Goal: Transaction & Acquisition: Purchase product/service

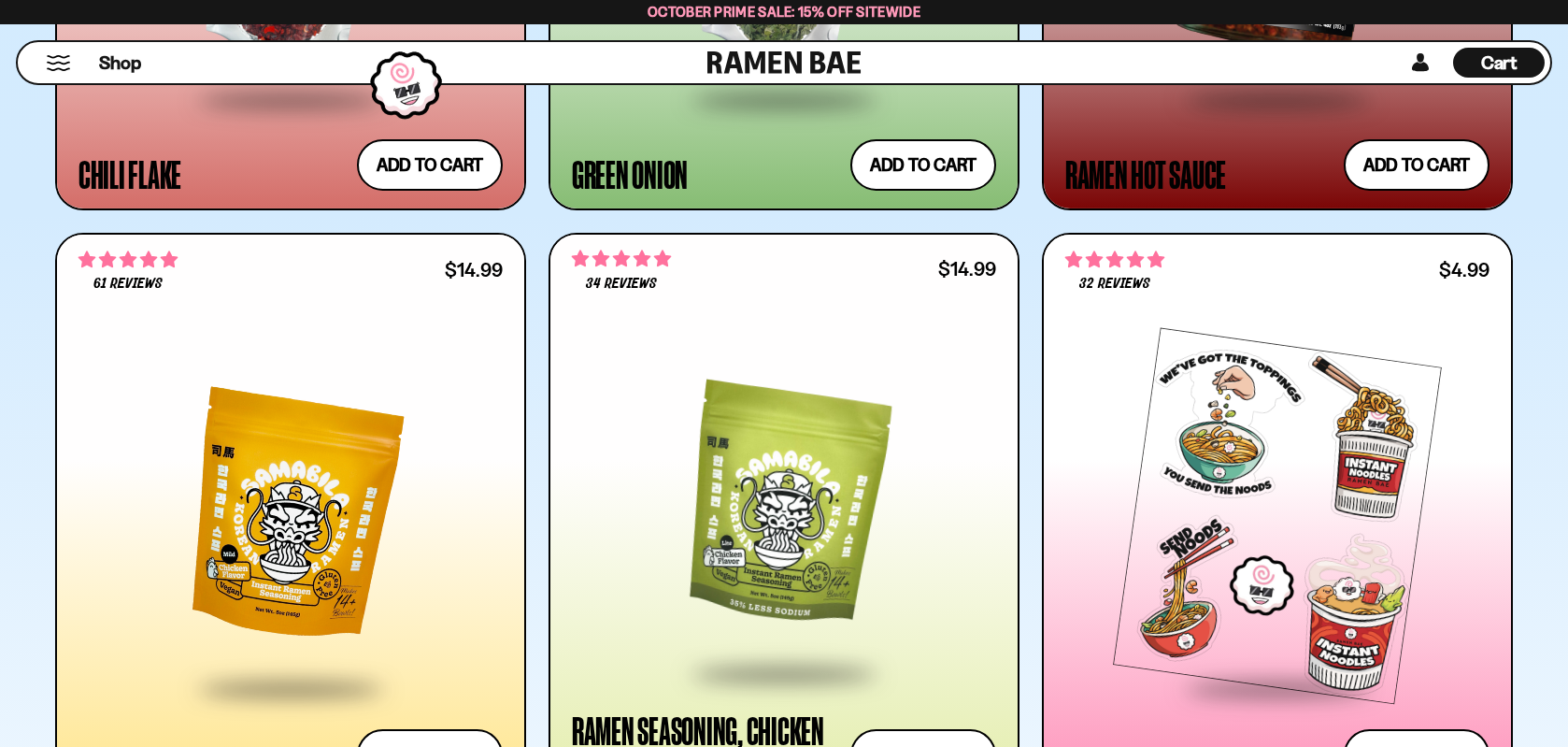
scroll to position [6820, 0]
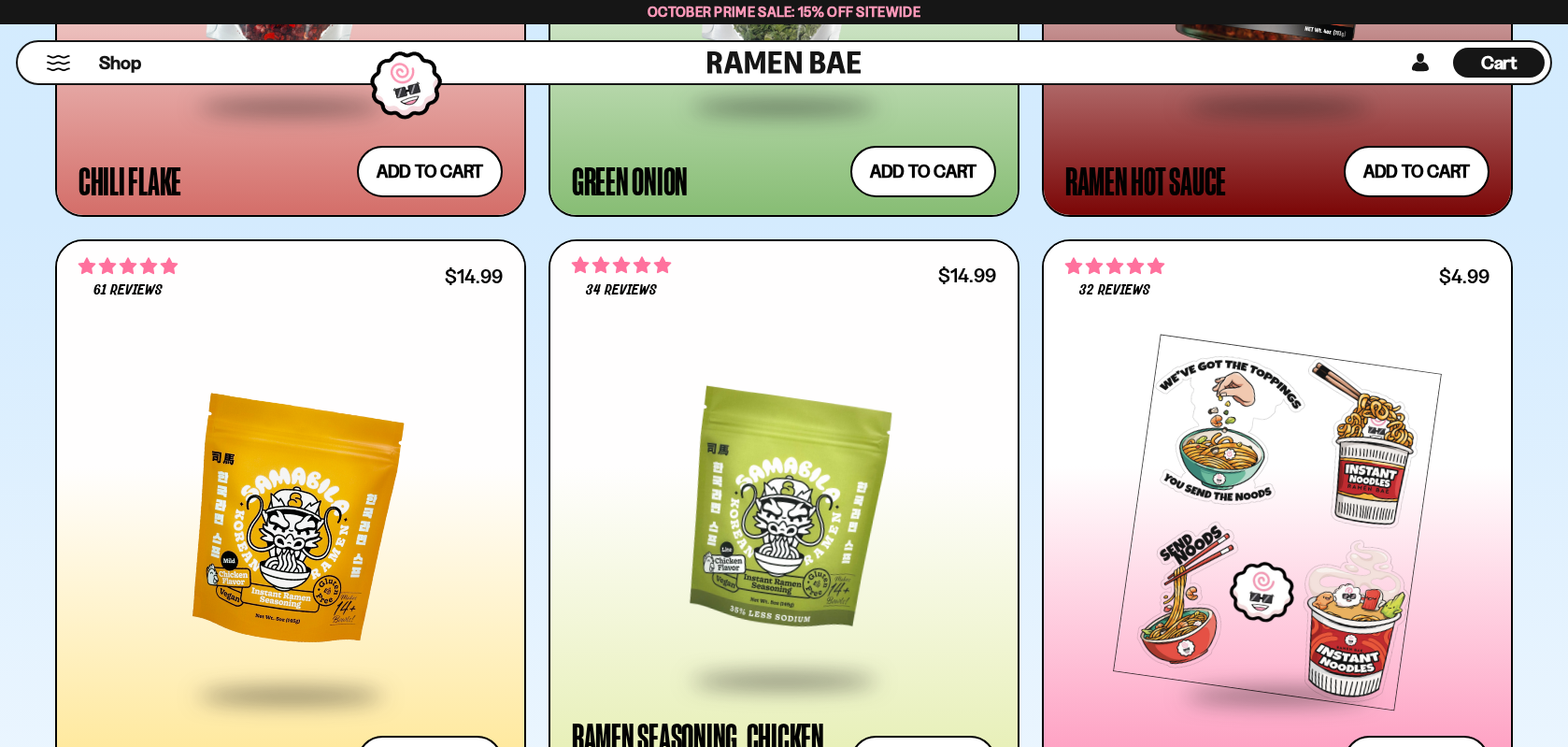
click at [392, 475] on div at bounding box center [291, 522] width 425 height 340
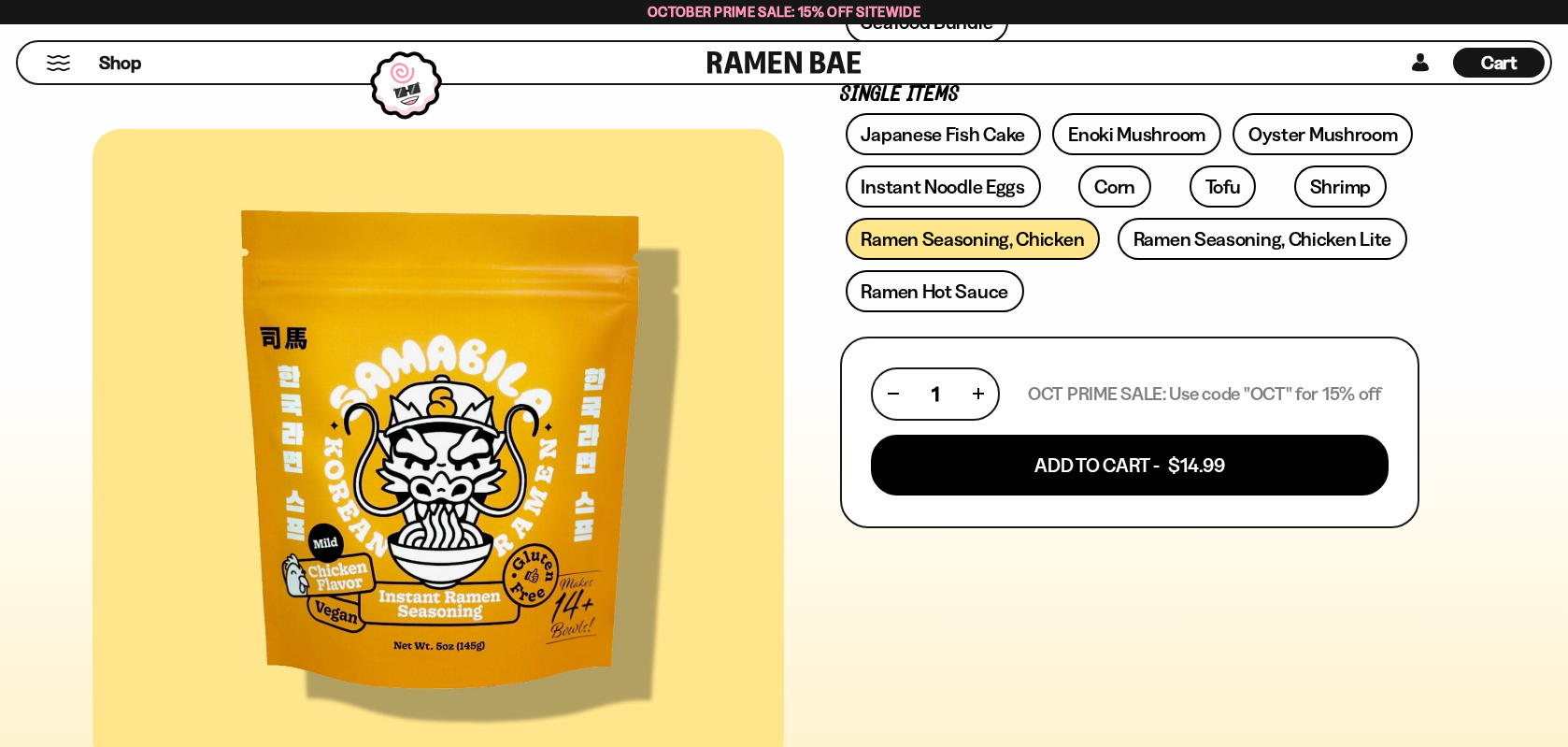
scroll to position [560, 0]
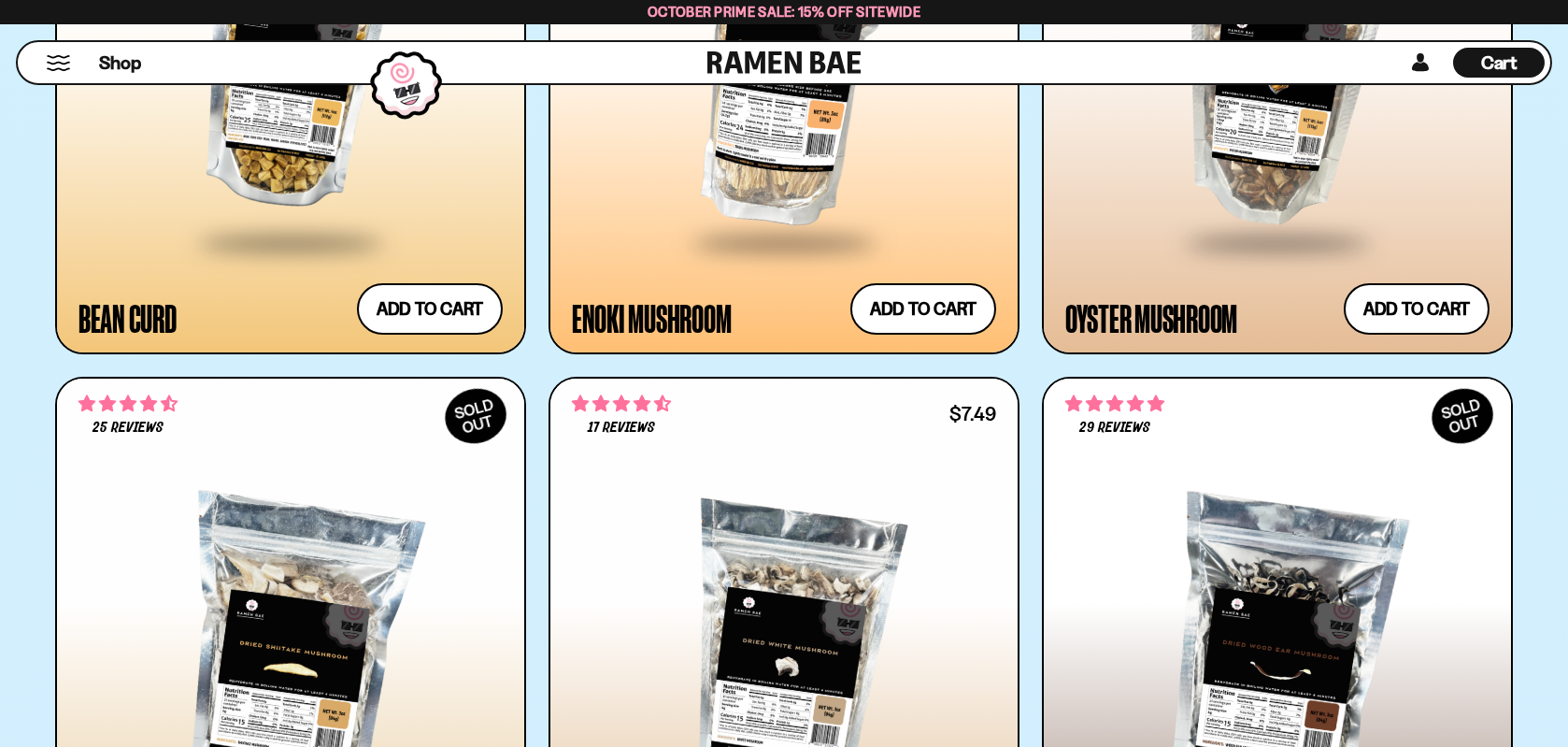
scroll to position [4112, 0]
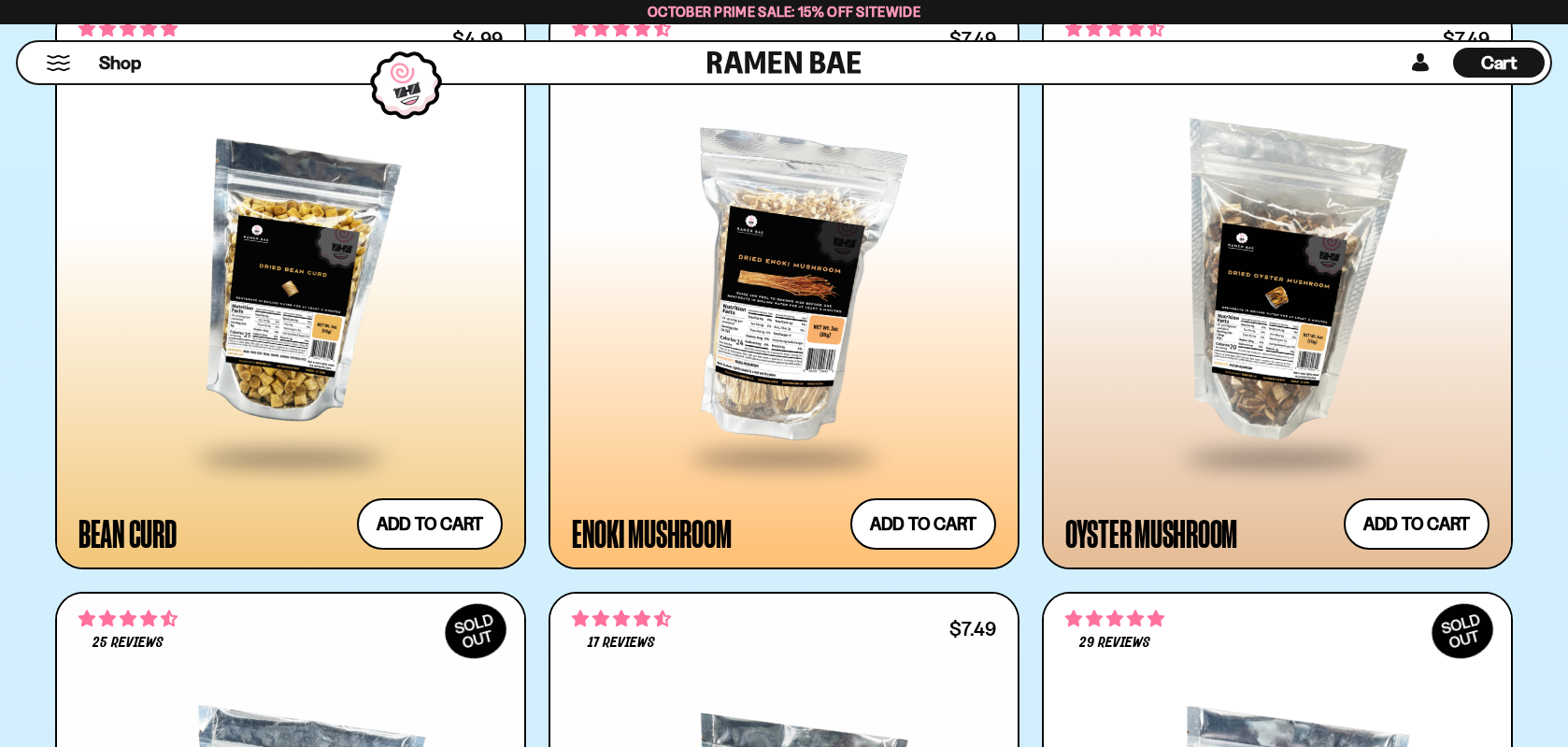
click at [779, 350] on div at bounding box center [784, 285] width 425 height 340
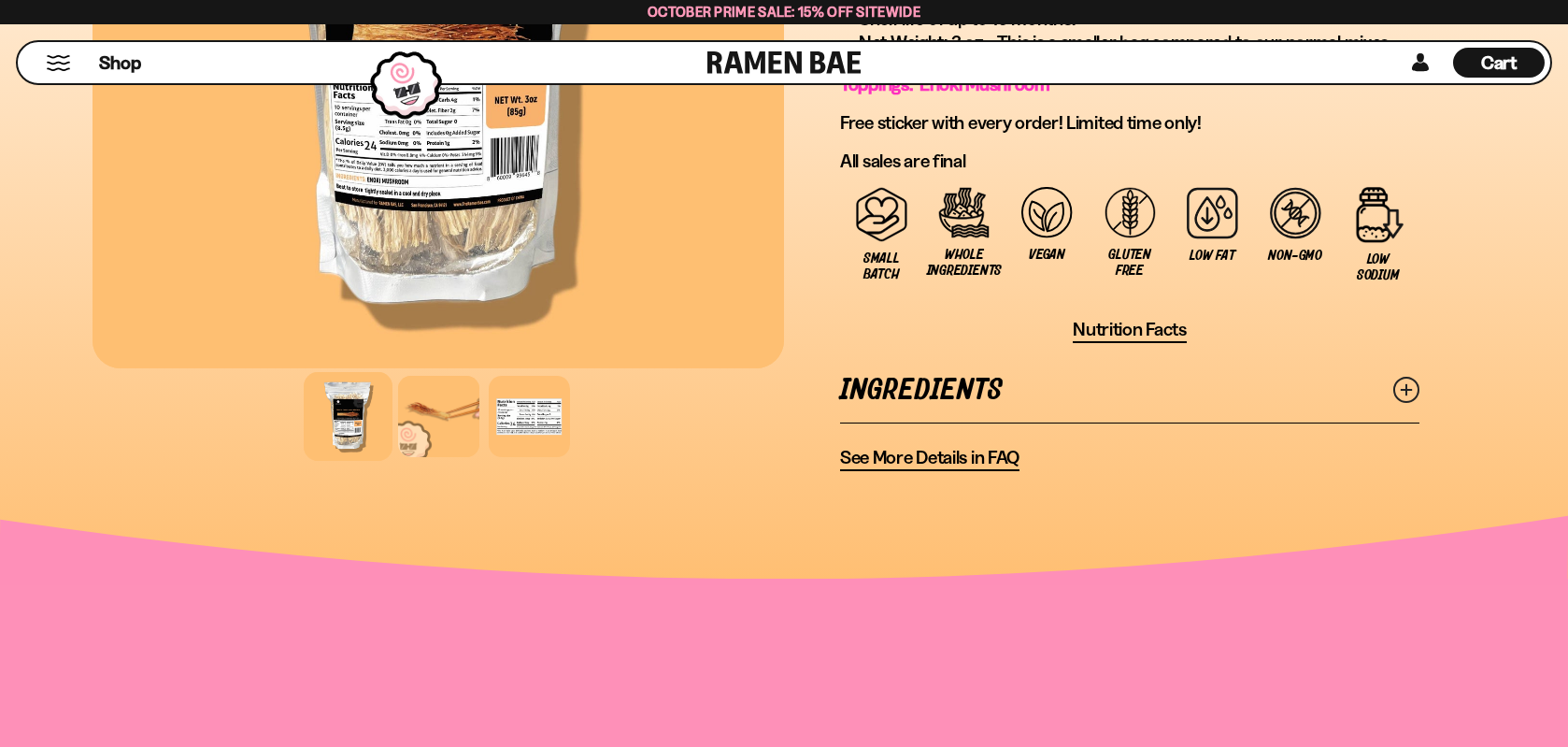
scroll to position [1214, 0]
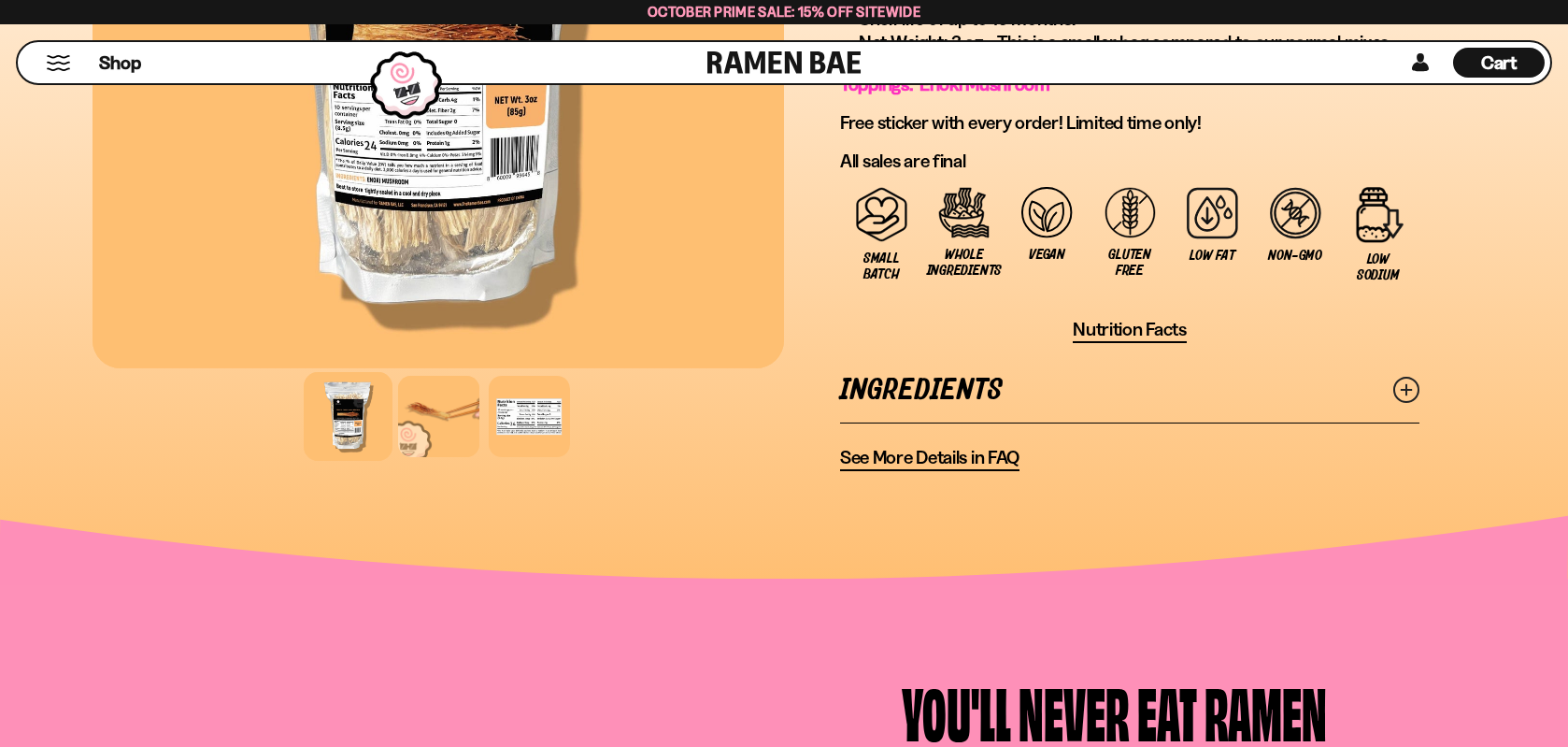
click at [1404, 386] on icon at bounding box center [1407, 390] width 26 height 26
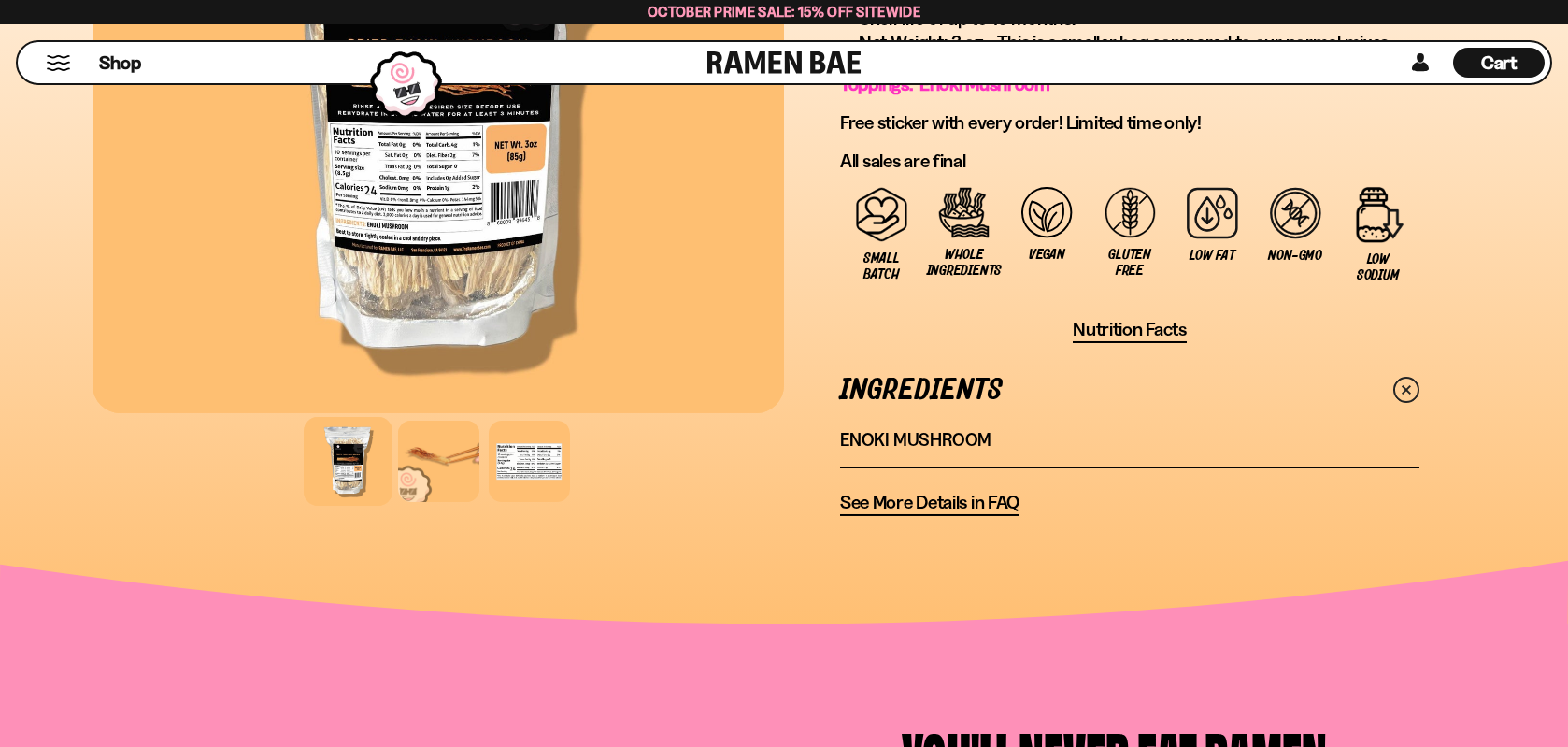
click at [920, 500] on span "See More Details in FAQ" at bounding box center [929, 501] width 179 height 23
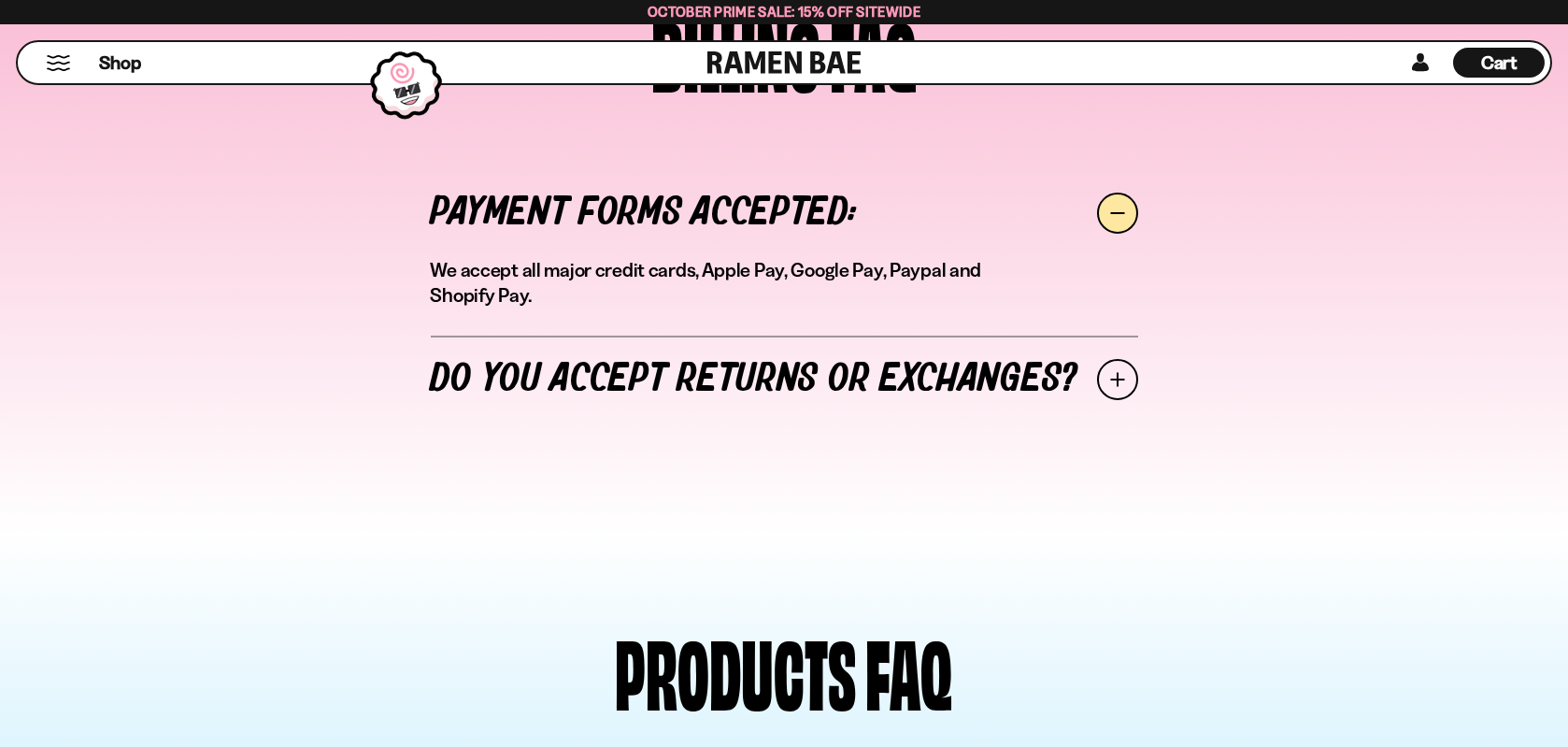
scroll to position [1682, 0]
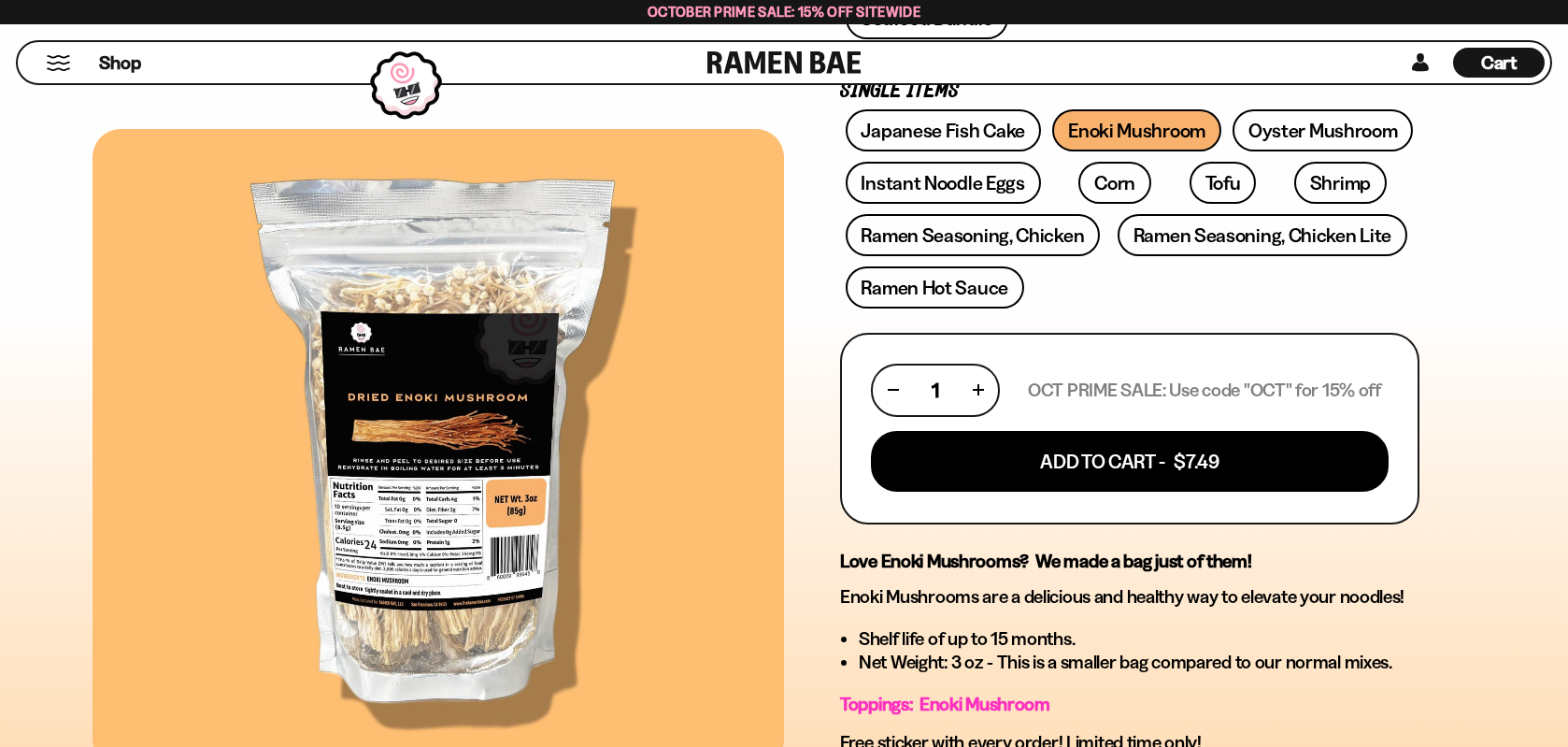
scroll to position [560, 0]
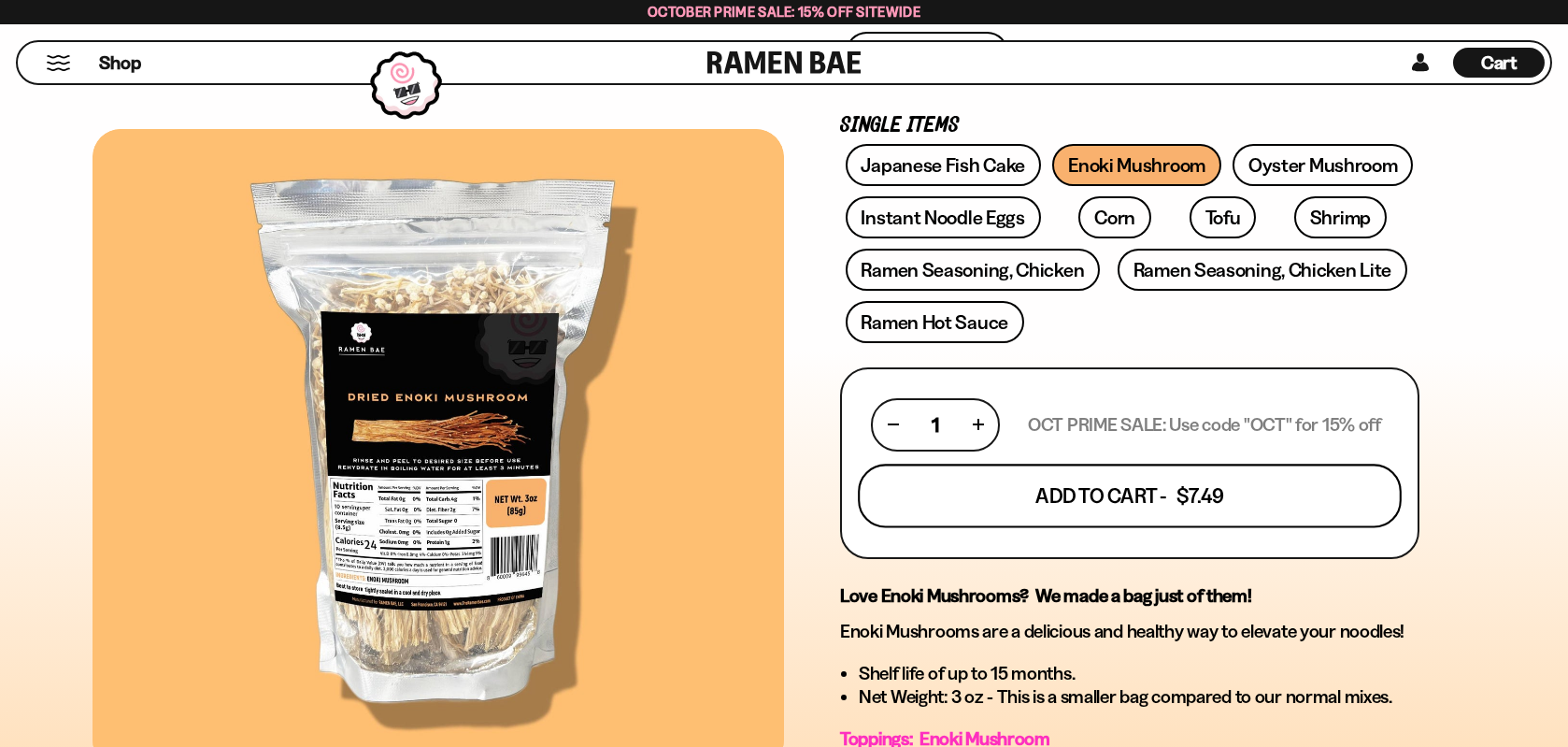
click at [1112, 499] on button "Add To Cart - $7.49" at bounding box center [1129, 496] width 544 height 64
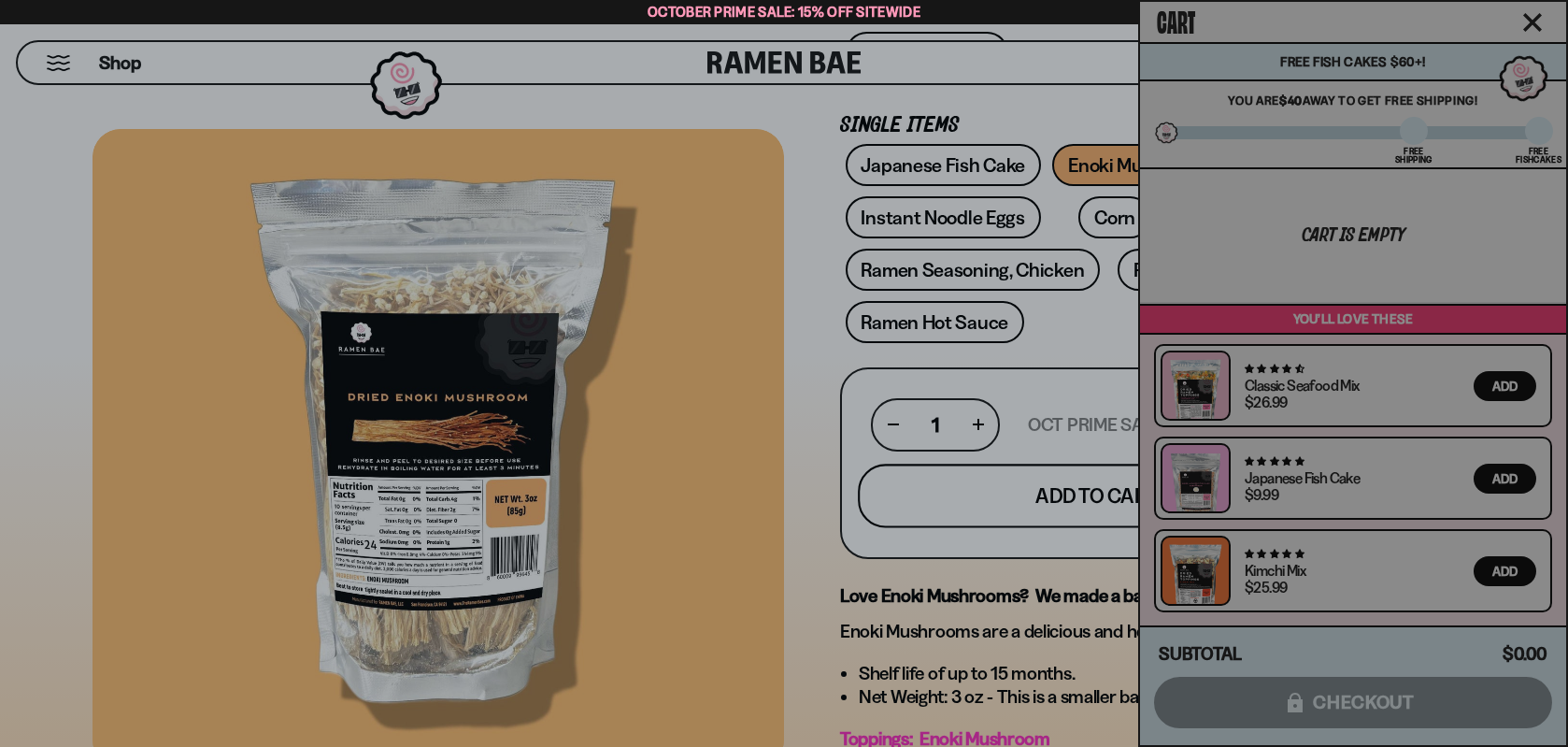
scroll to position [560, 0]
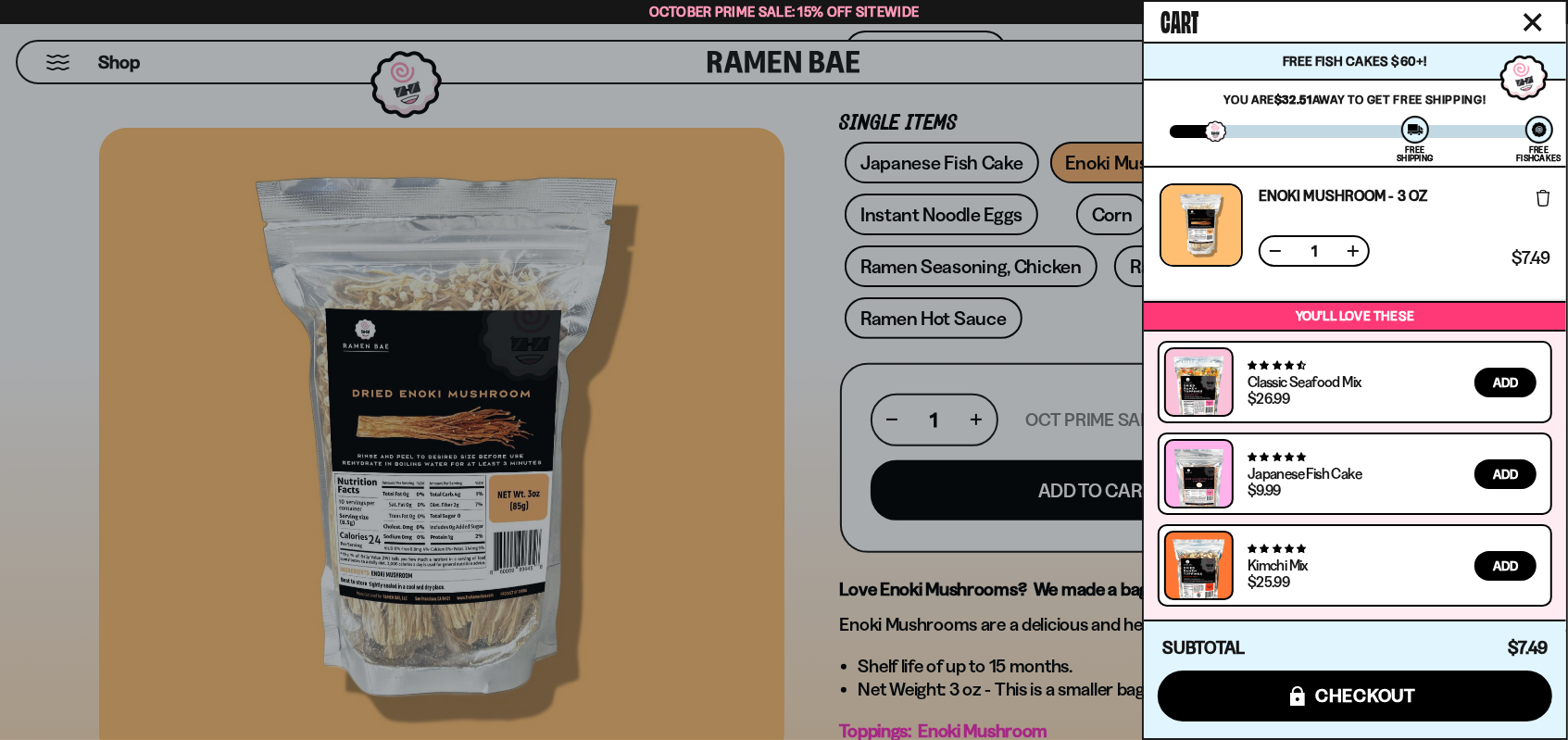
drag, startPoint x: 670, startPoint y: 478, endPoint x: 695, endPoint y: 396, distance: 85.7
click at [667, 471] on div at bounding box center [784, 370] width 1568 height 740
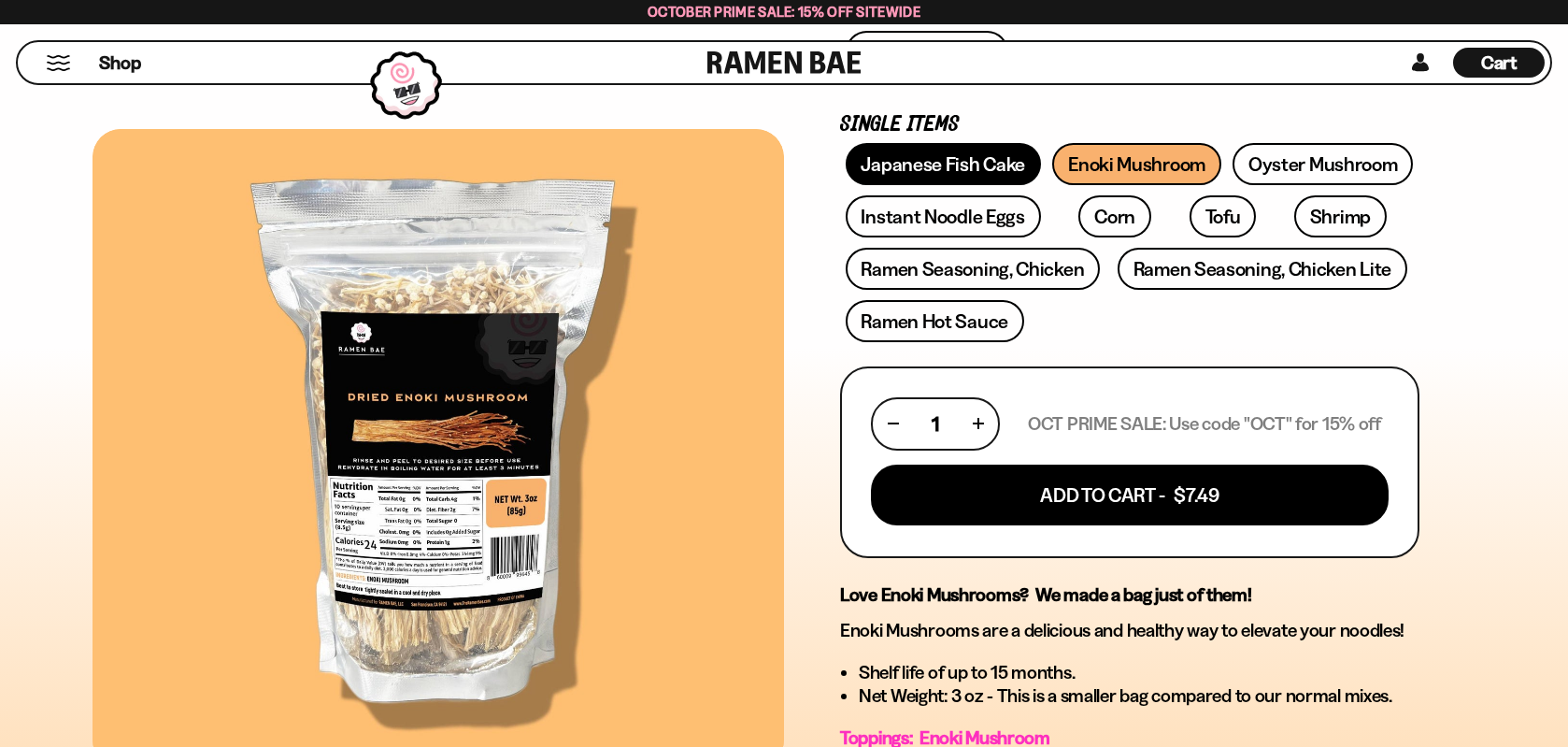
click at [944, 155] on link "Japanese Fish Cake" at bounding box center [943, 164] width 196 height 42
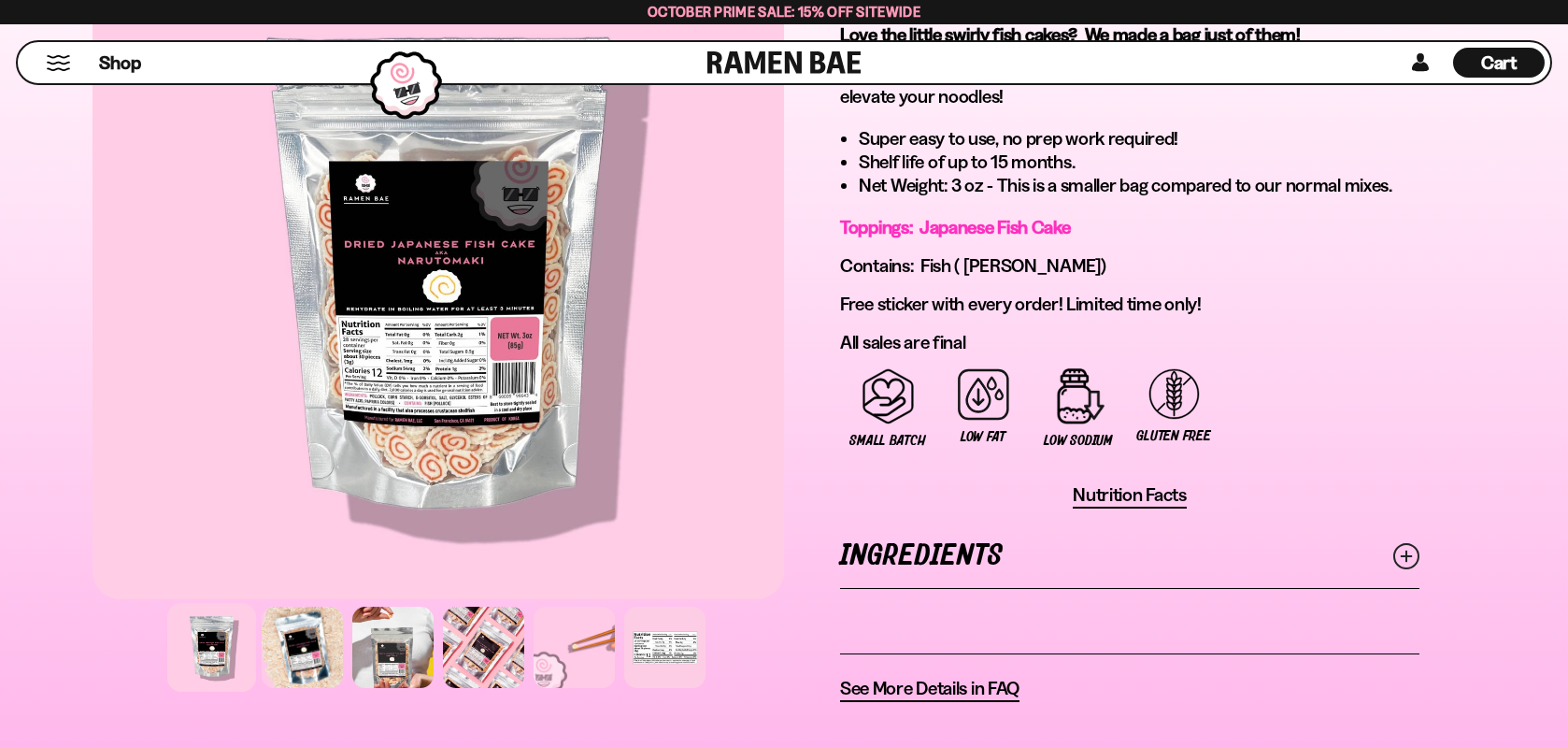
scroll to position [1121, 0]
click at [1409, 550] on icon at bounding box center [1407, 555] width 26 height 26
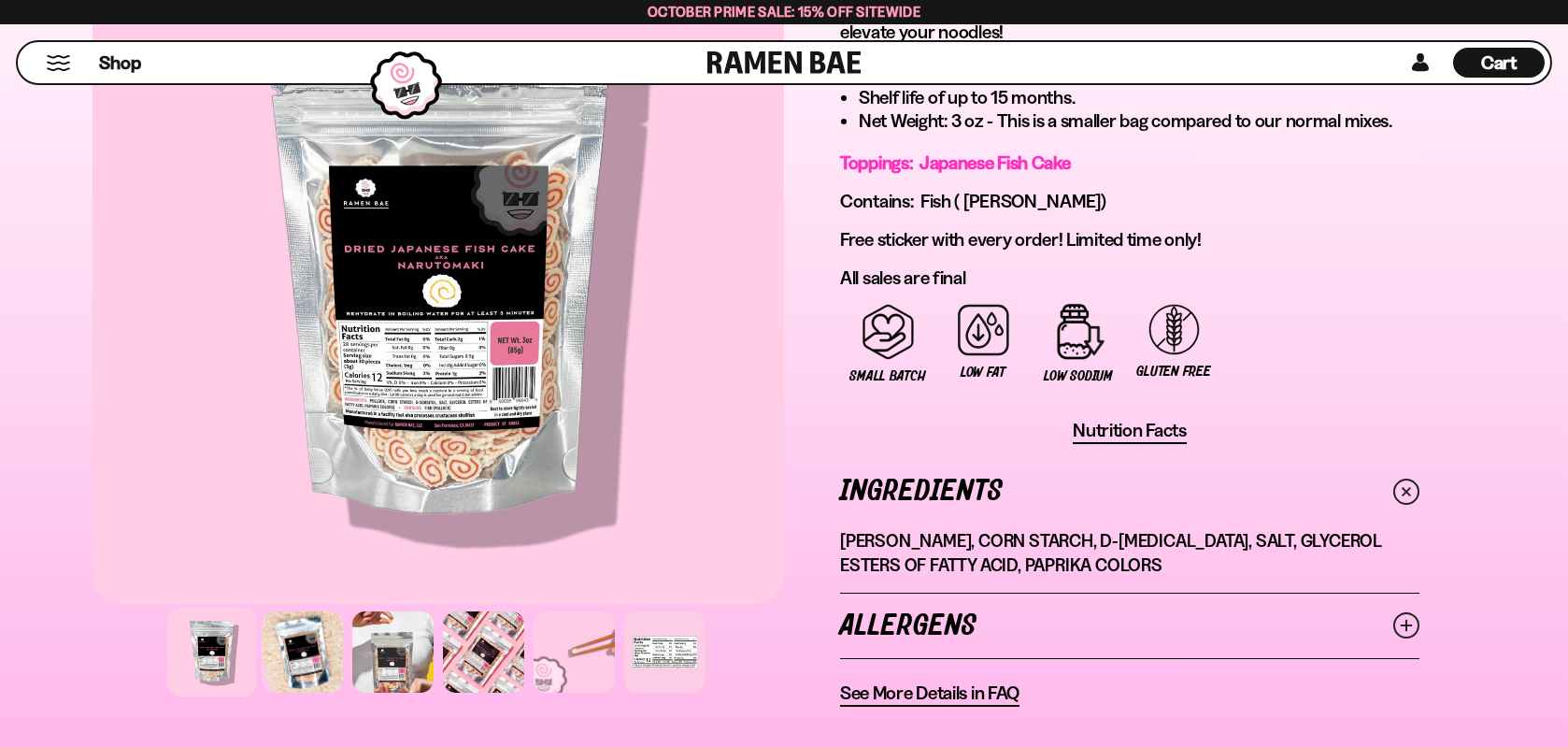
scroll to position [1214, 0]
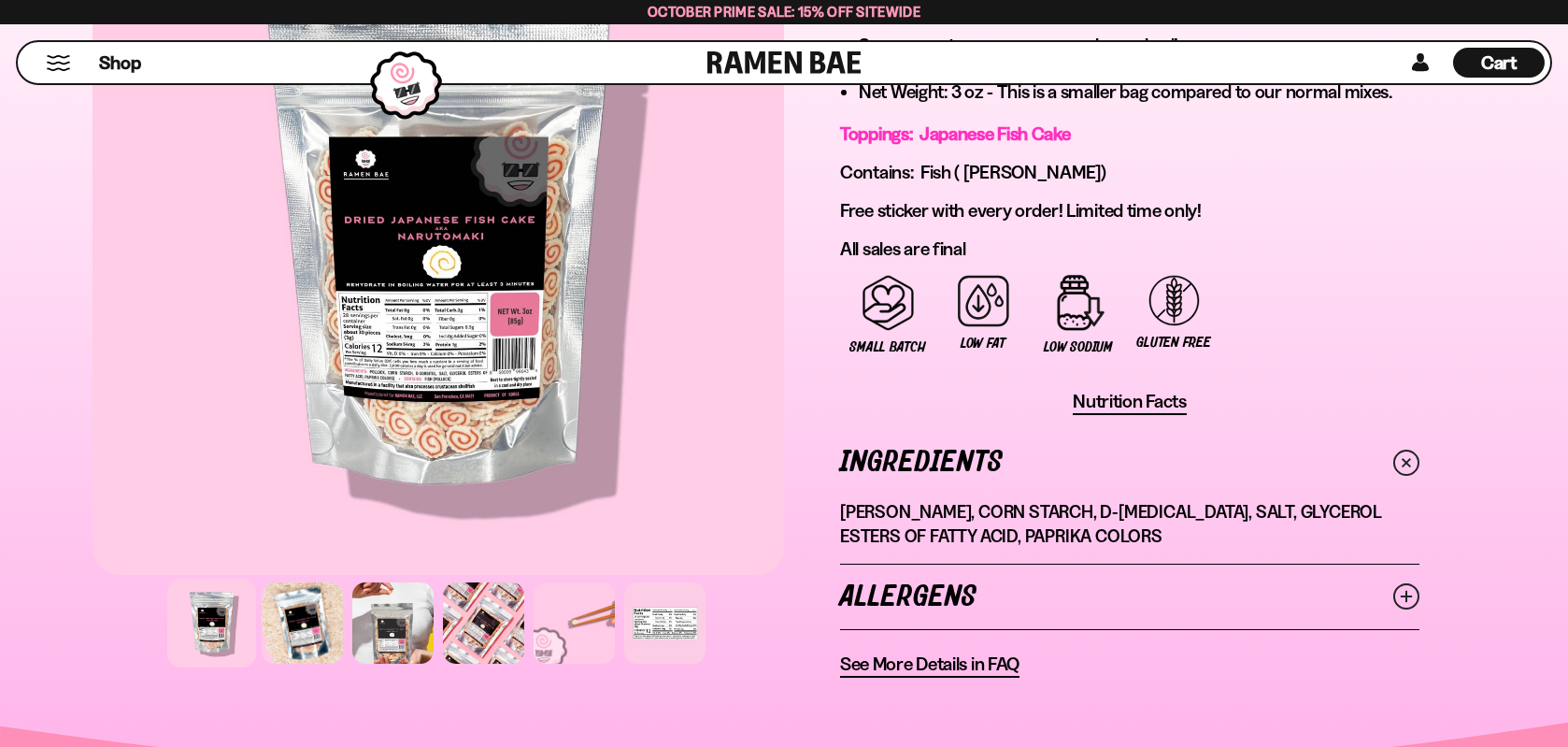
click at [1404, 594] on icon at bounding box center [1407, 596] width 26 height 26
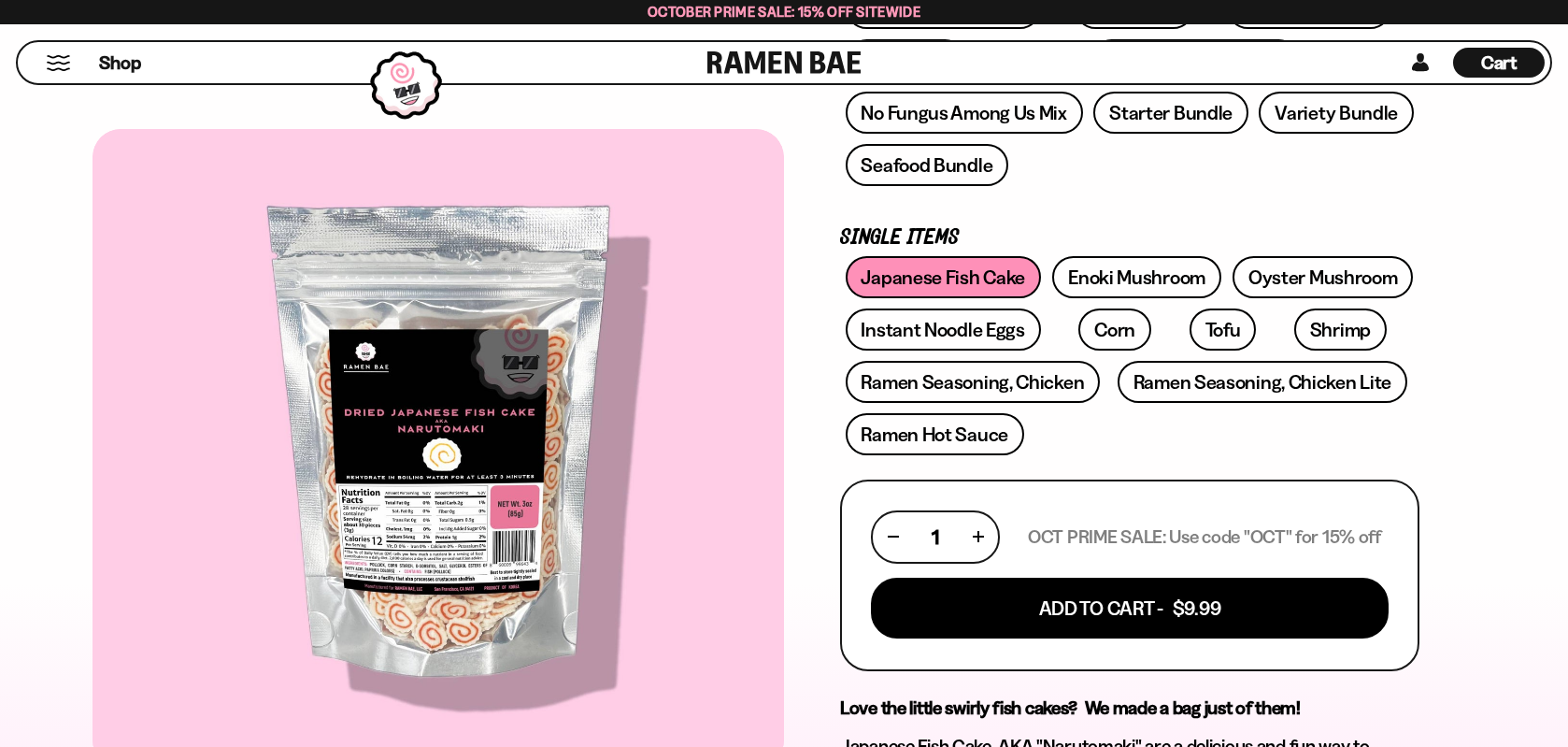
scroll to position [374, 0]
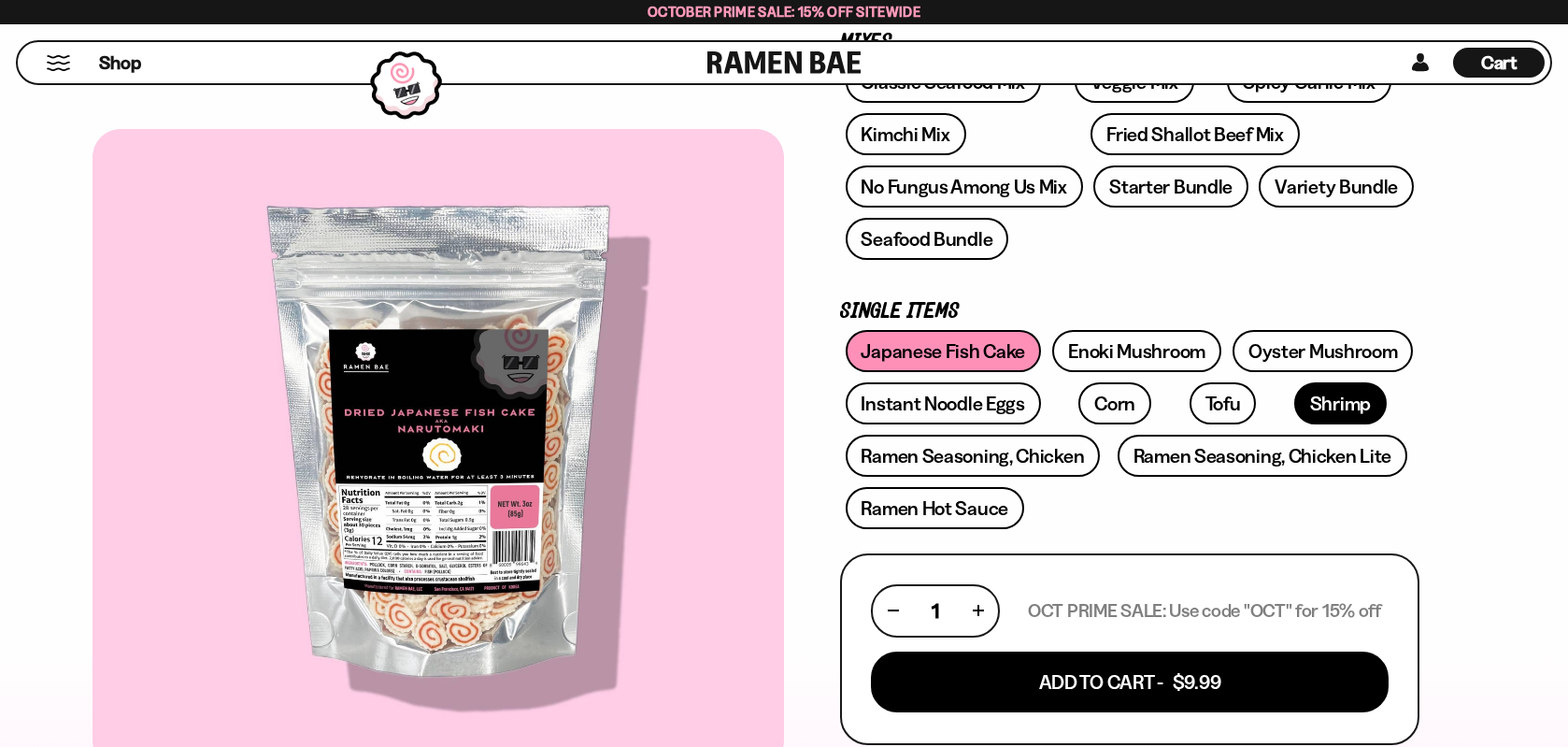
click at [1294, 399] on link "Shrimp" at bounding box center [1340, 403] width 93 height 42
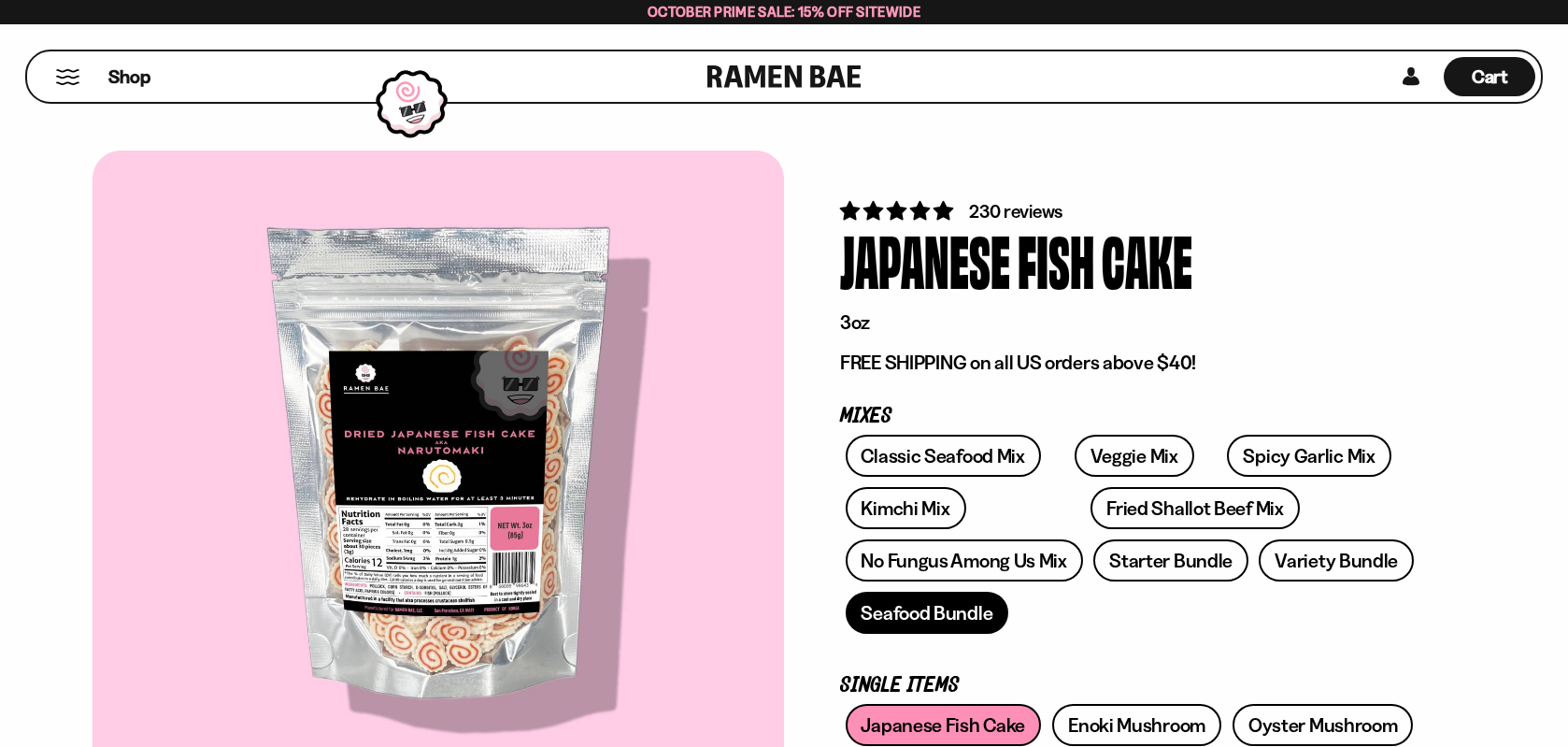
click at [911, 614] on link "Seafood Bundle" at bounding box center [927, 612] width 163 height 42
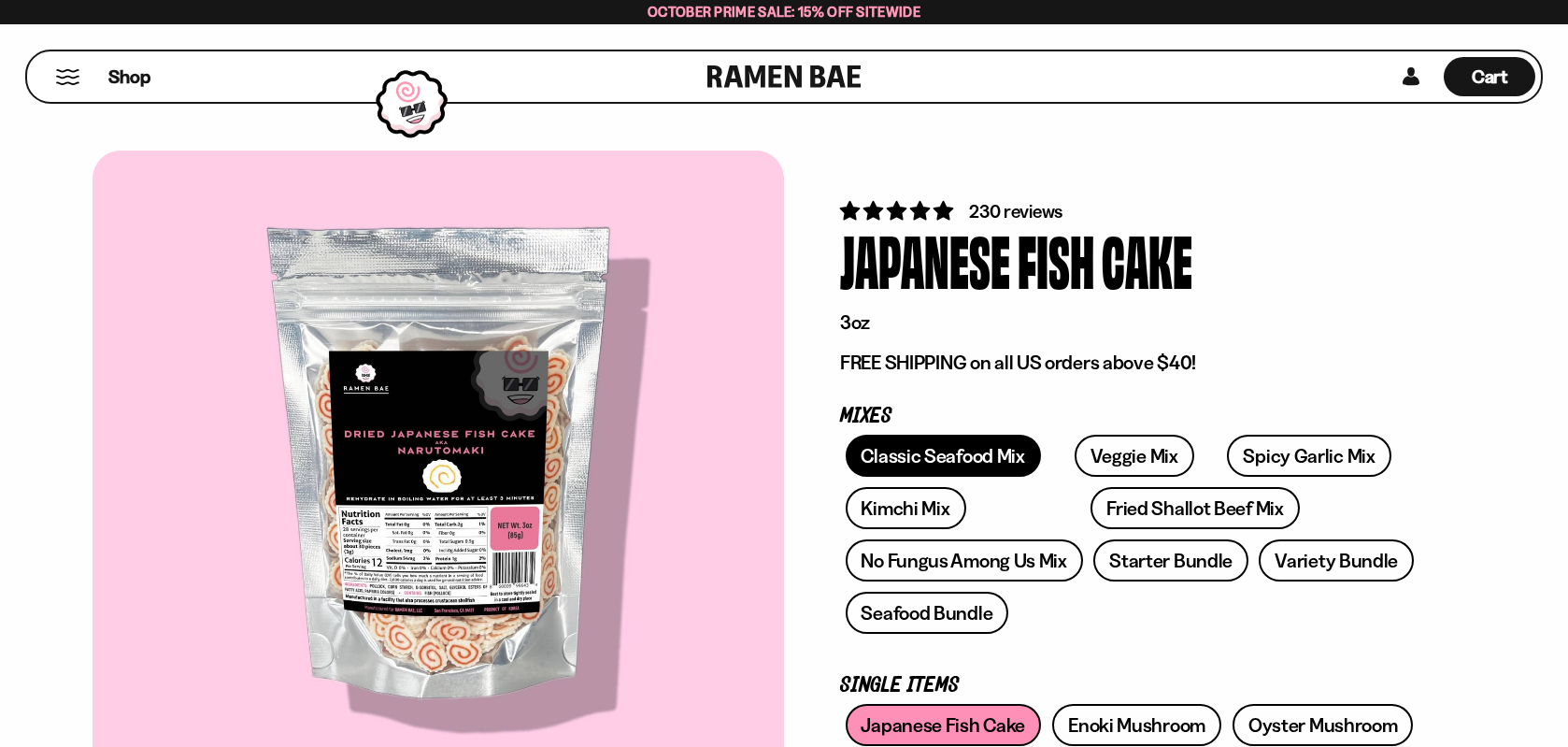
click at [953, 455] on link "Classic Seafood Mix" at bounding box center [943, 456] width 195 height 42
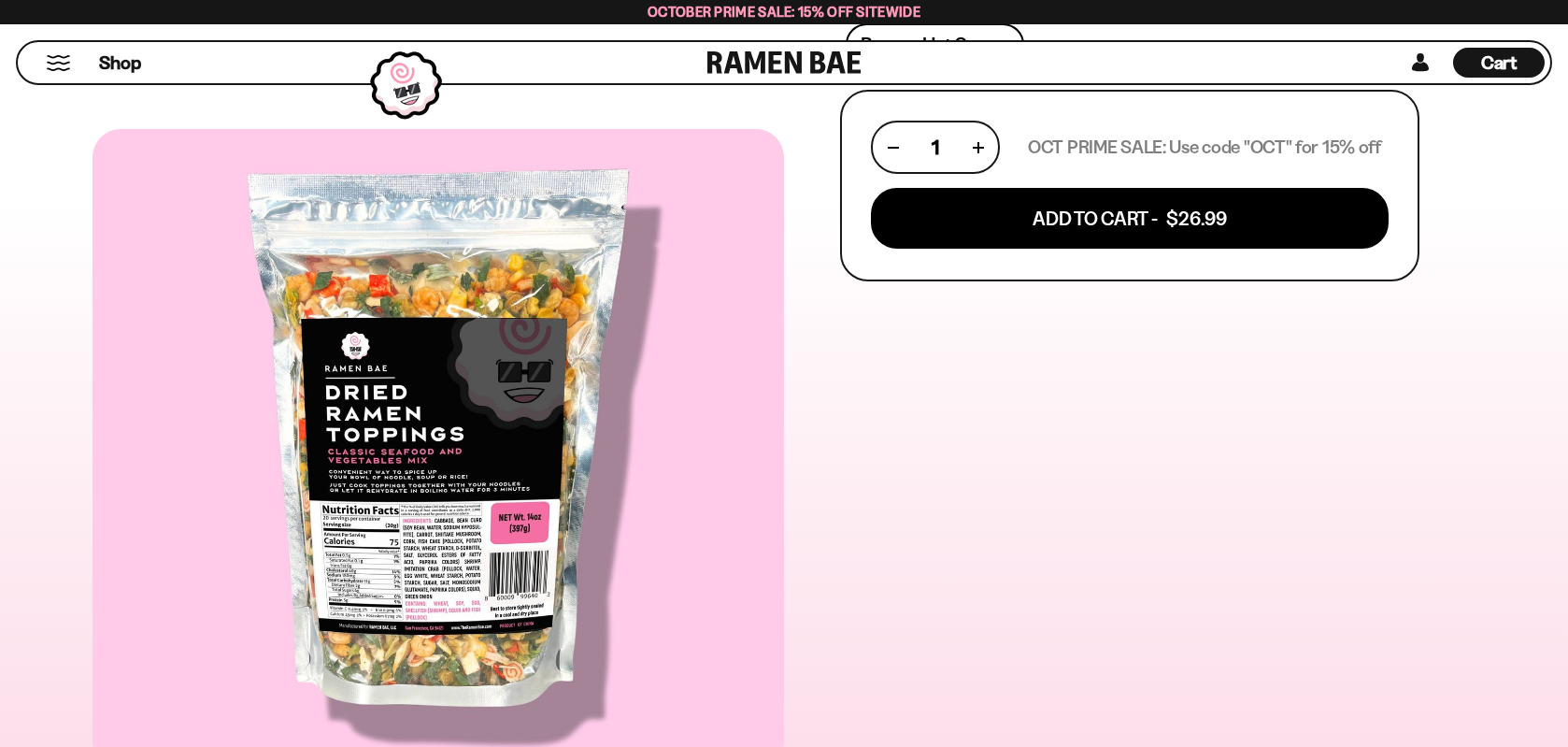
scroll to position [840, 0]
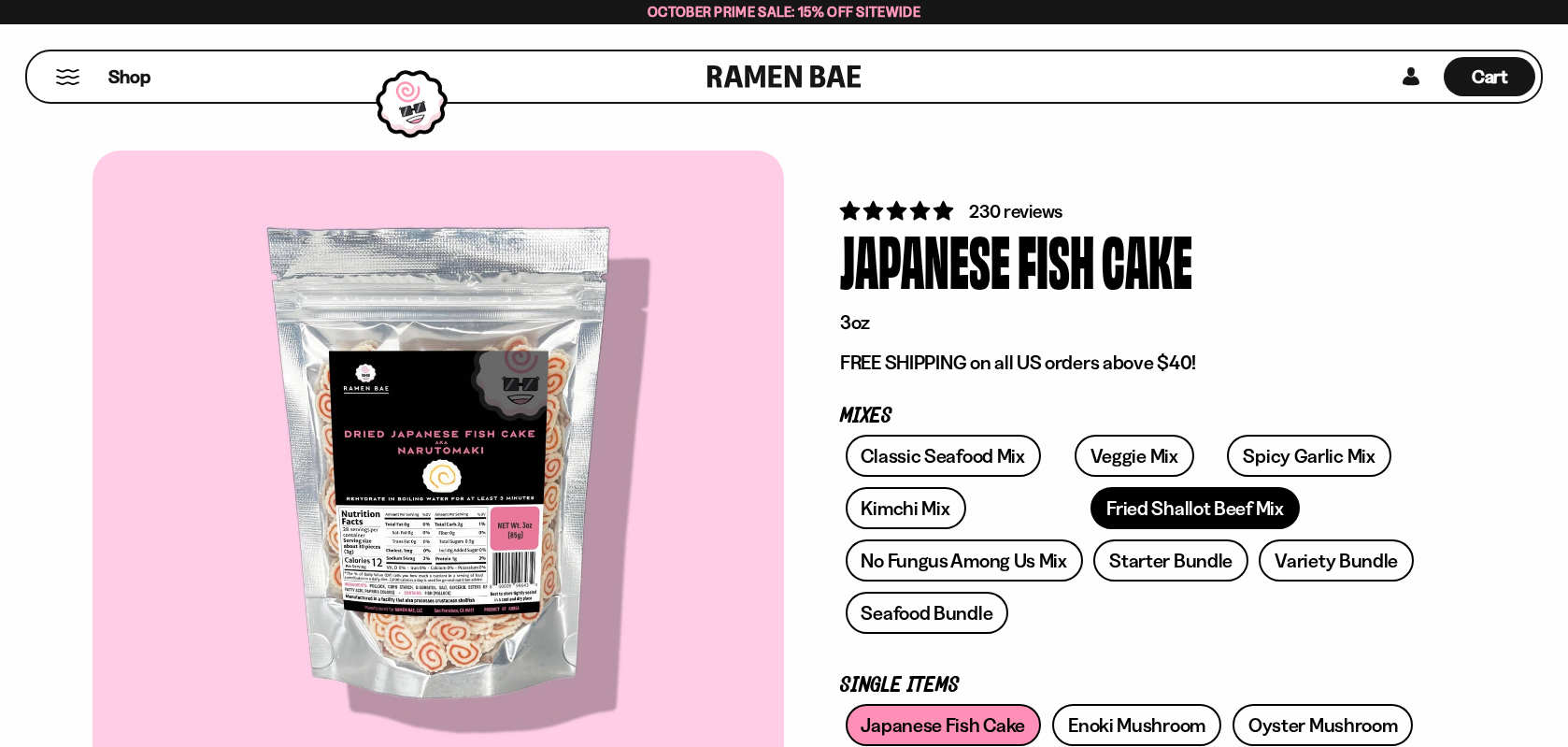
click at [1099, 506] on link "Fried Shallot Beef Mix" at bounding box center [1195, 507] width 208 height 42
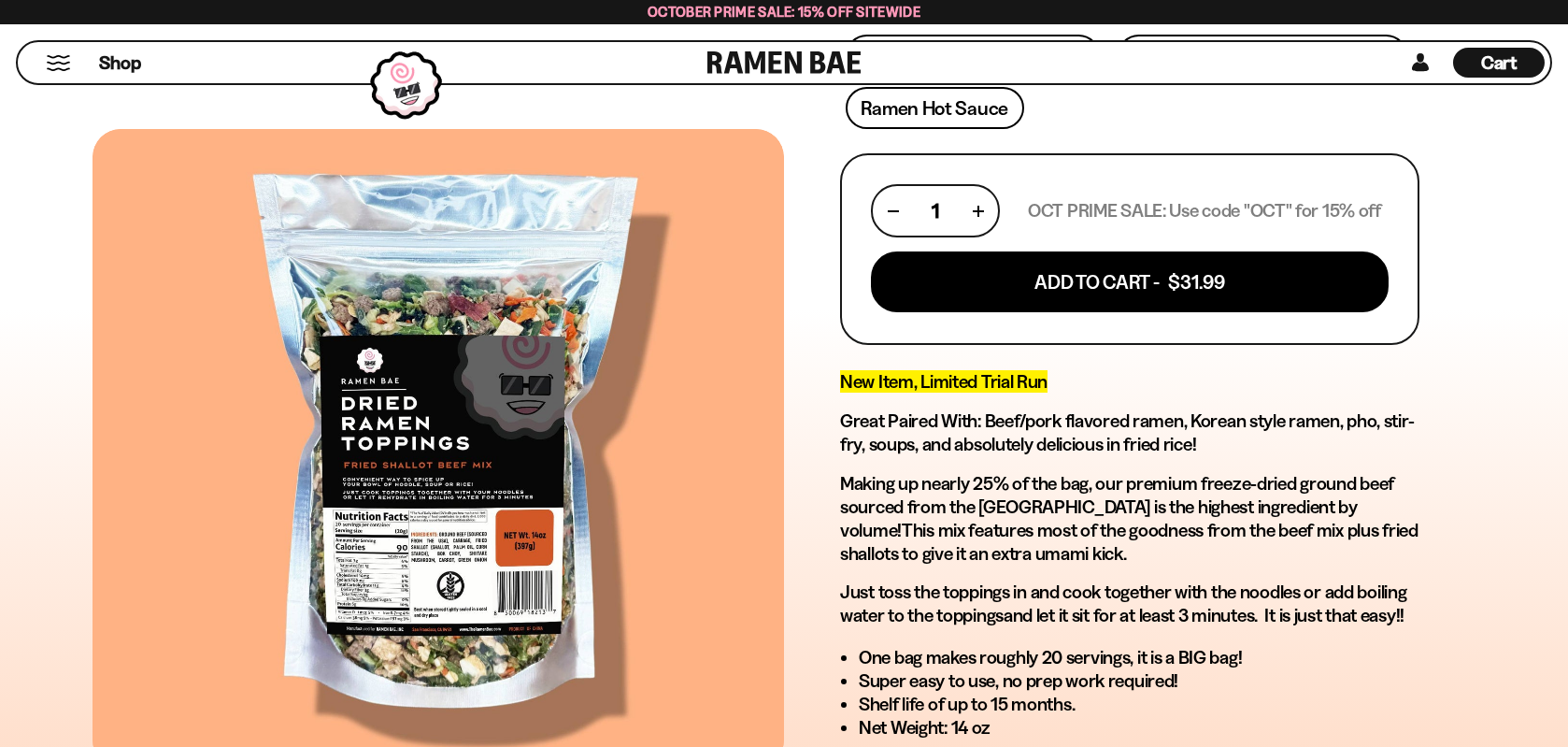
scroll to position [748, 0]
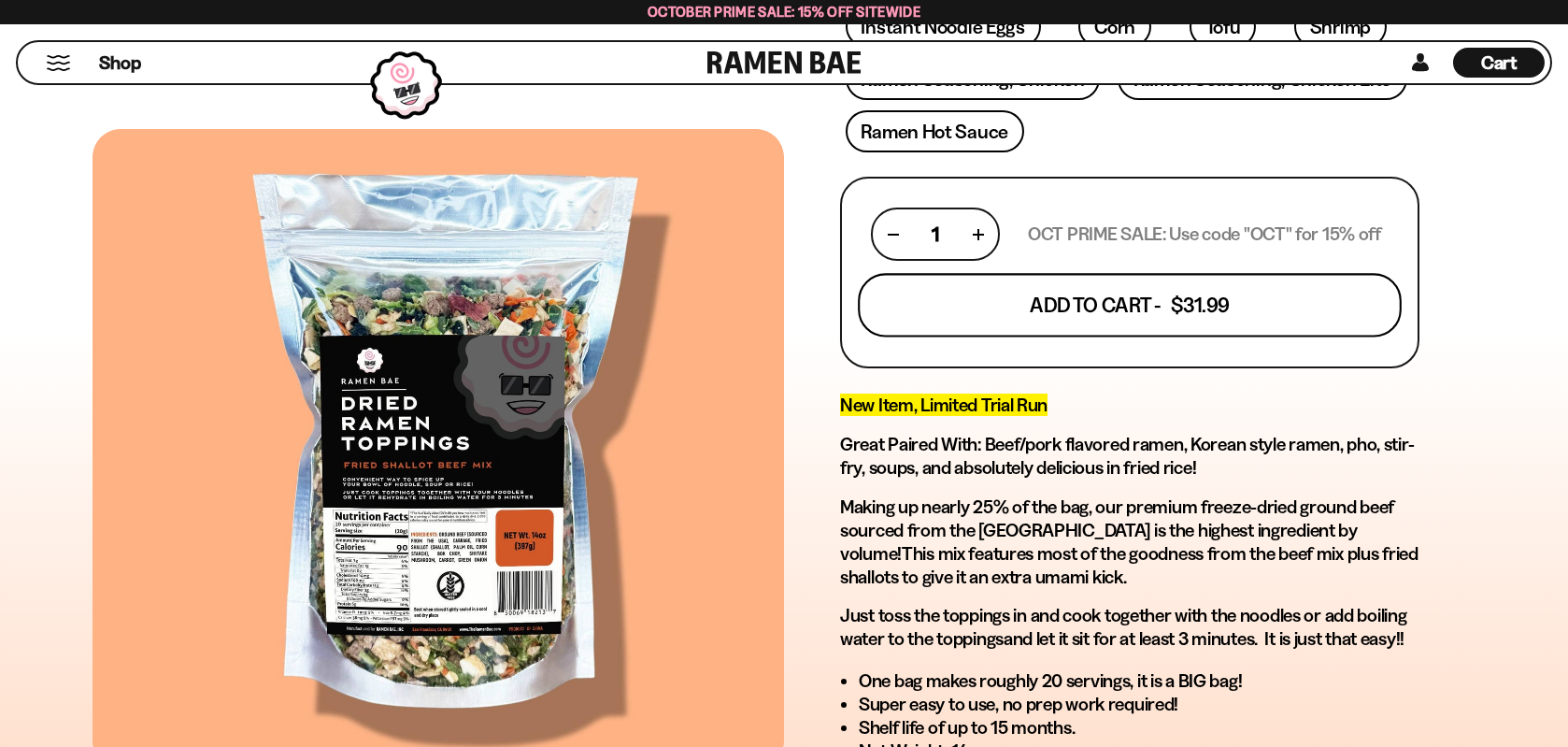
click at [1106, 309] on button "Add To Cart - $31.99" at bounding box center [1129, 306] width 544 height 64
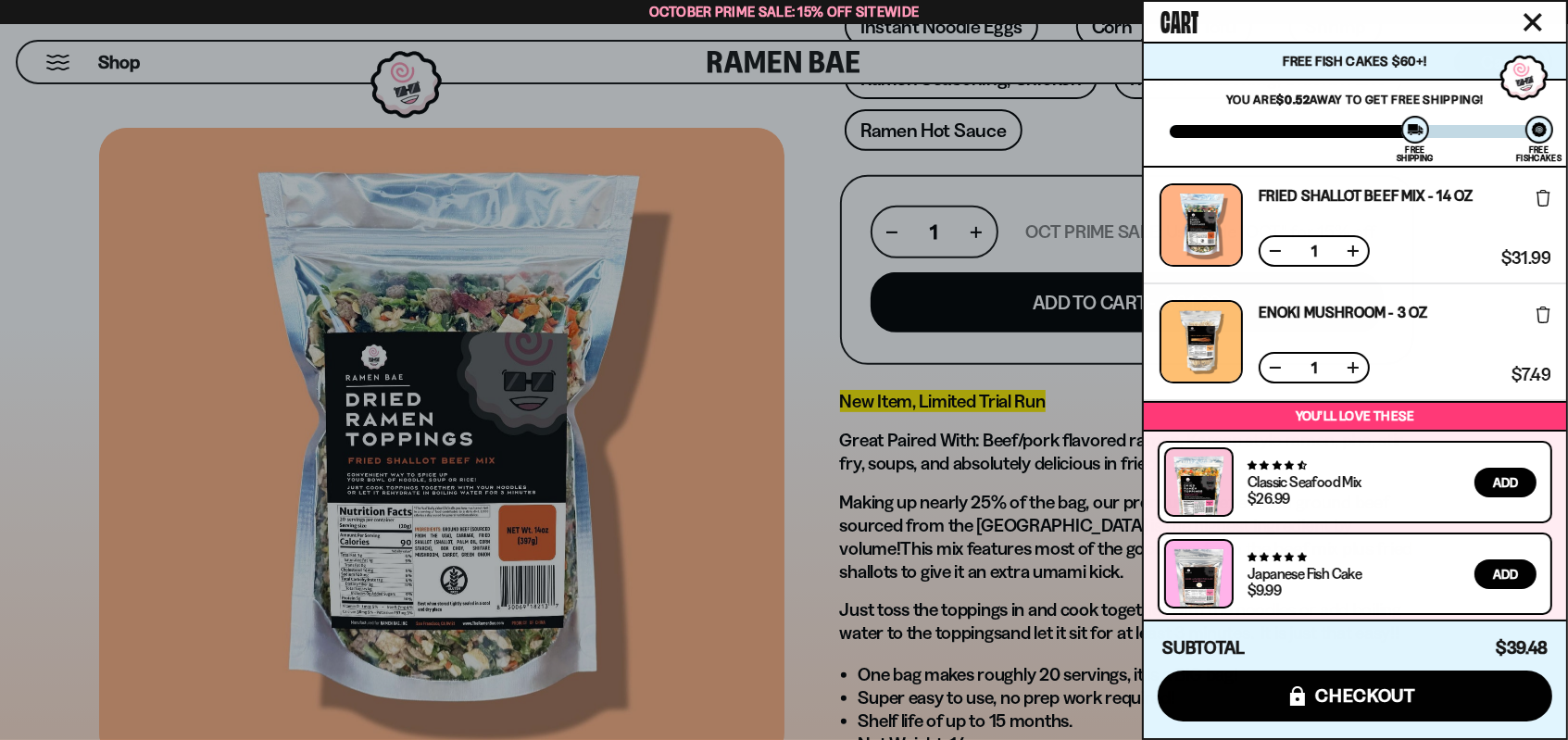
click at [739, 544] on div at bounding box center [784, 370] width 1568 height 740
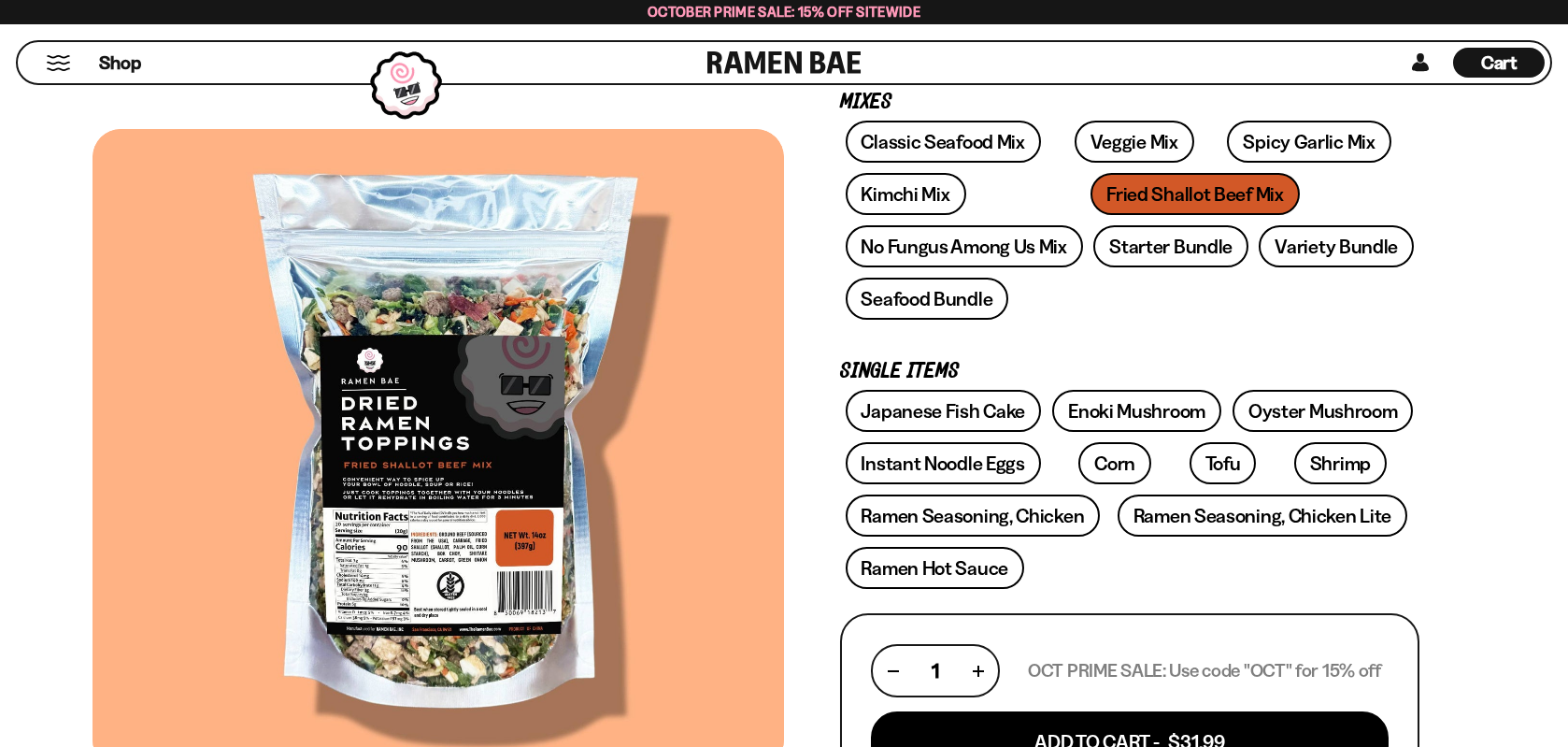
scroll to position [280, 0]
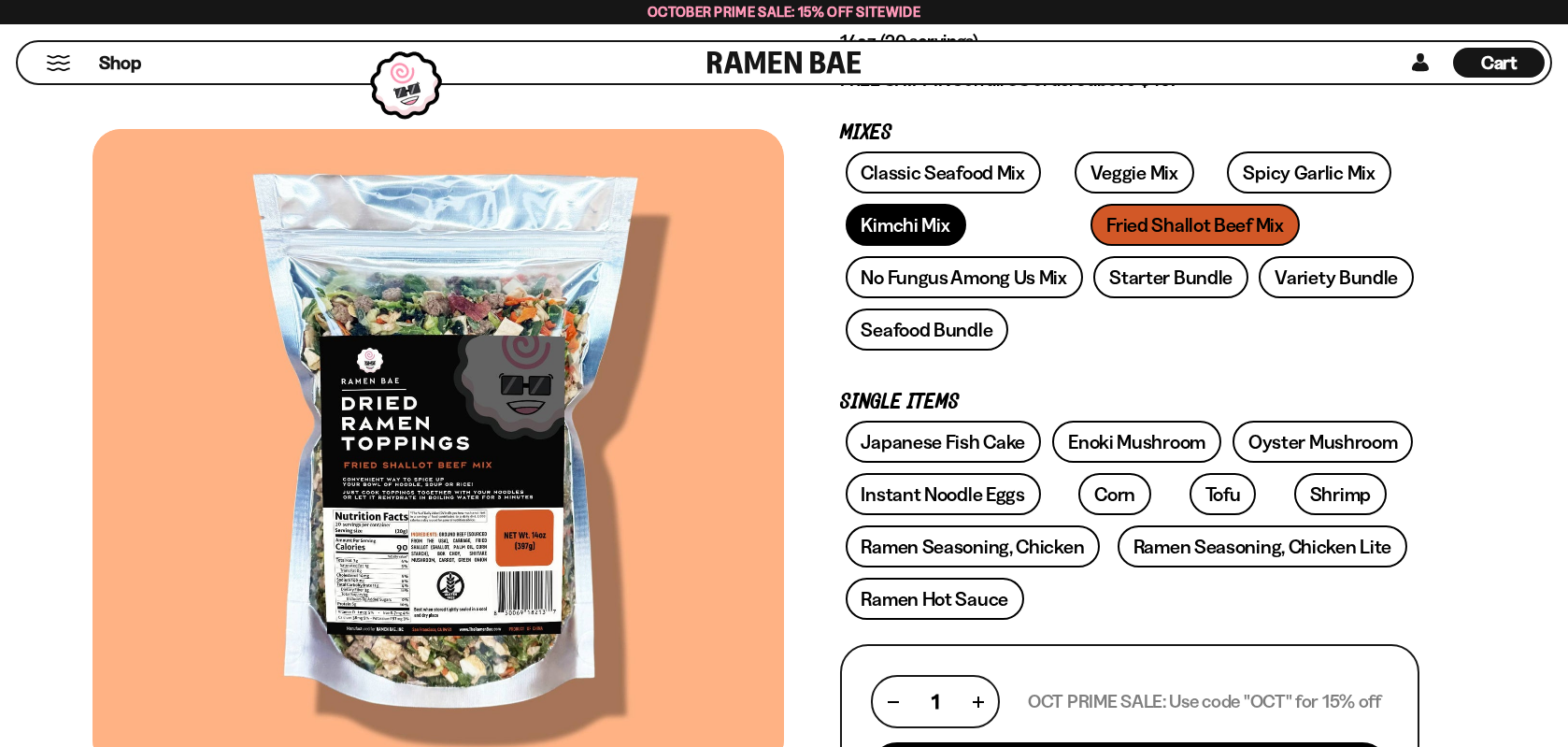
click at [893, 223] on link "Kimchi Mix" at bounding box center [905, 224] width 121 height 42
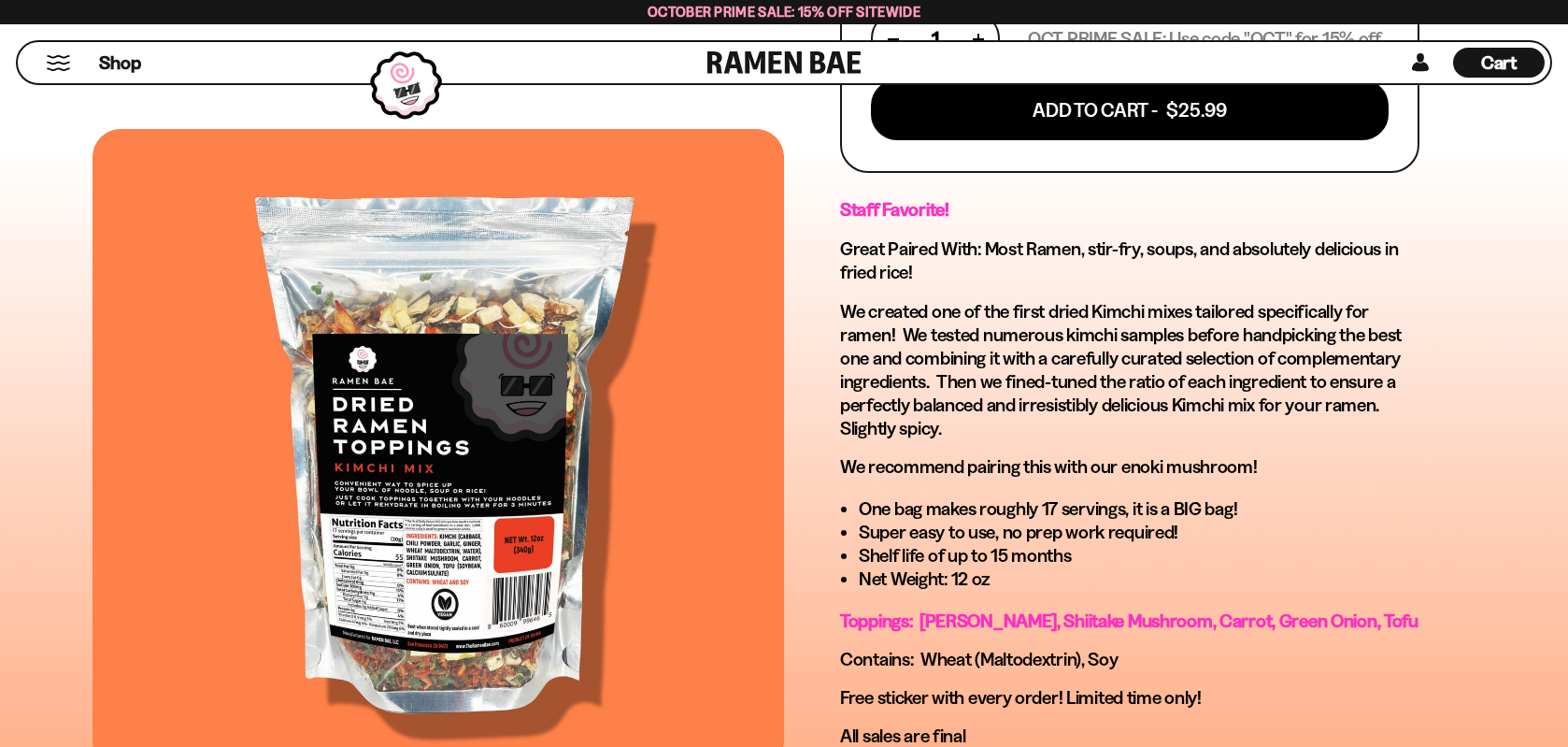
scroll to position [840, 0]
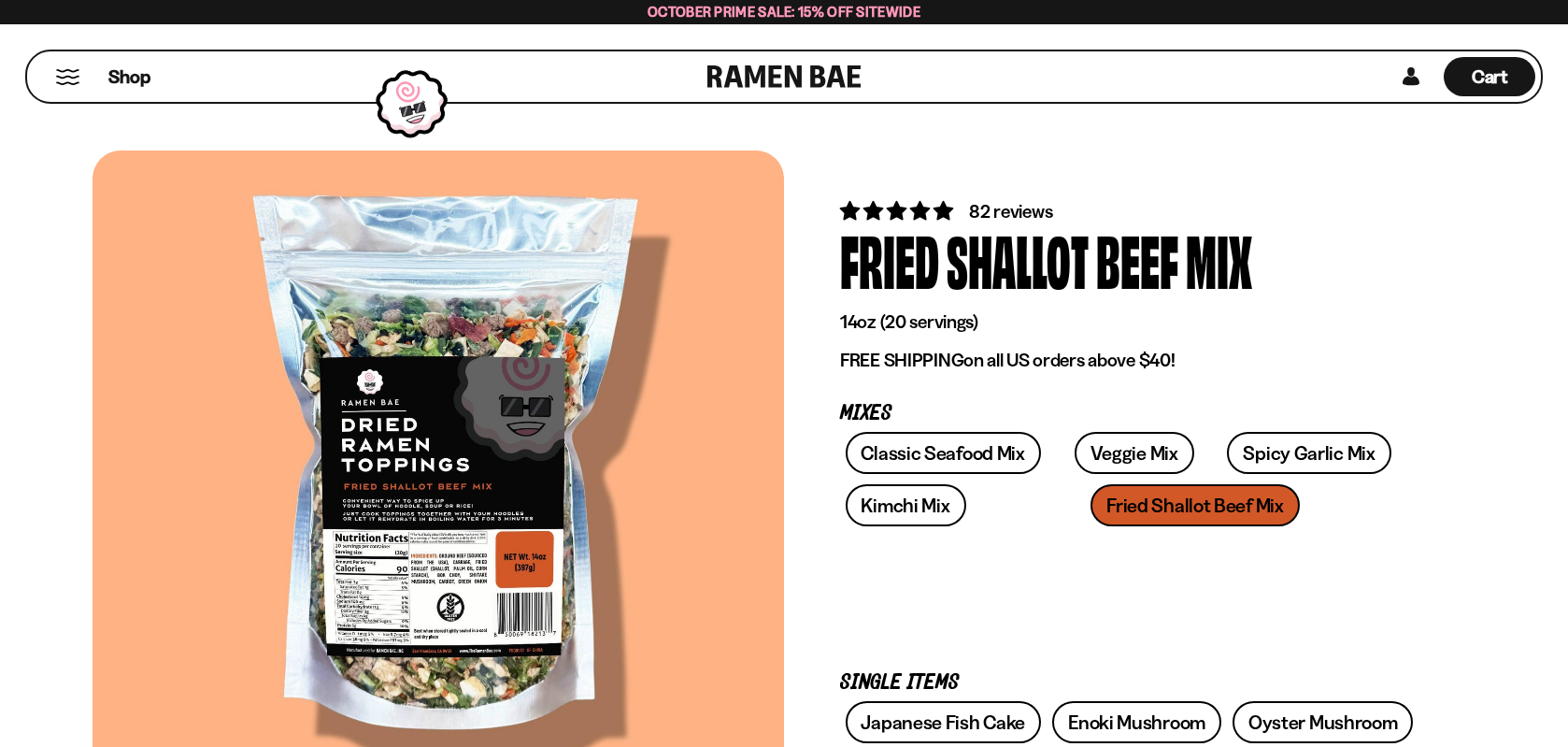
scroll to position [280, 0]
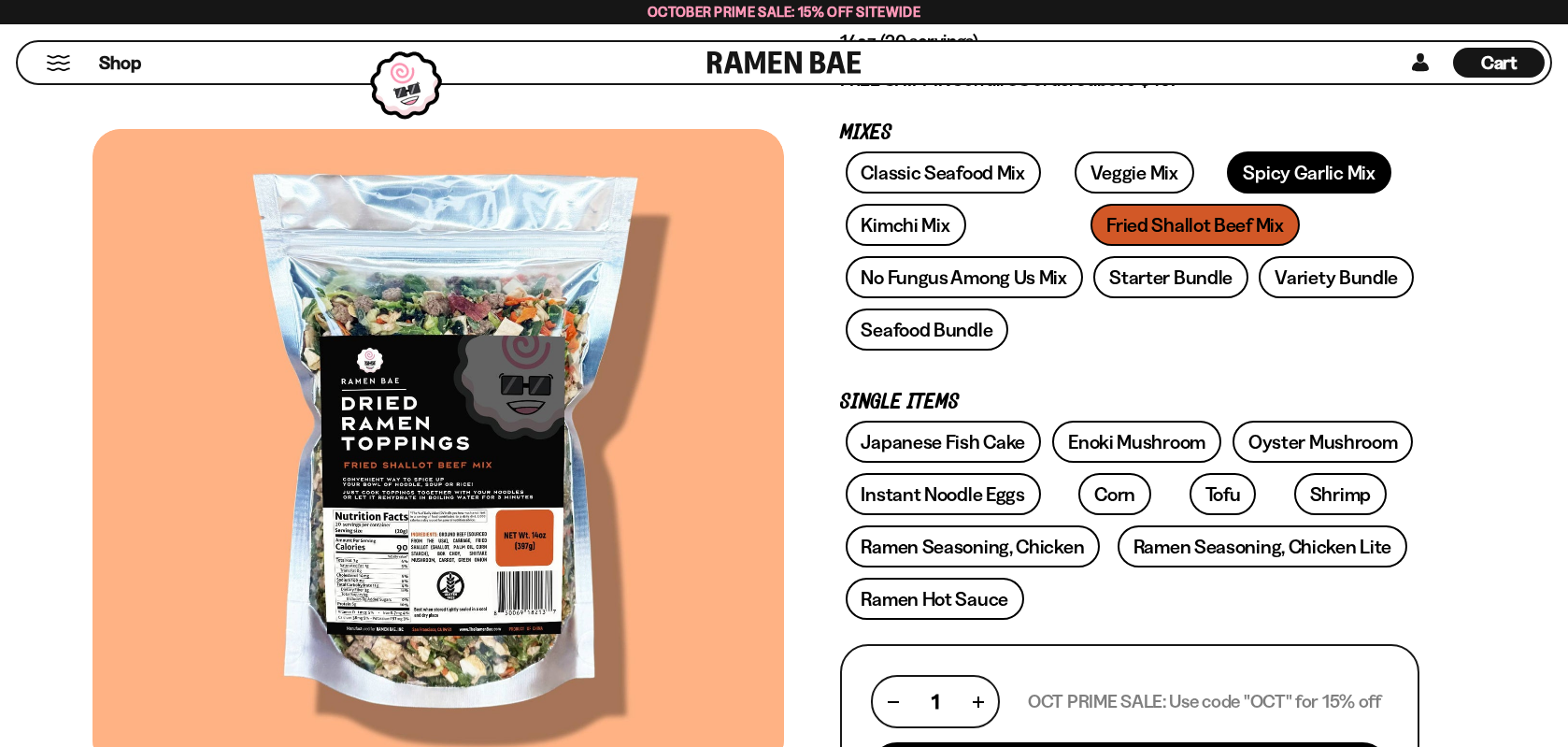
click at [1243, 169] on link "Spicy Garlic Mix" at bounding box center [1308, 172] width 163 height 42
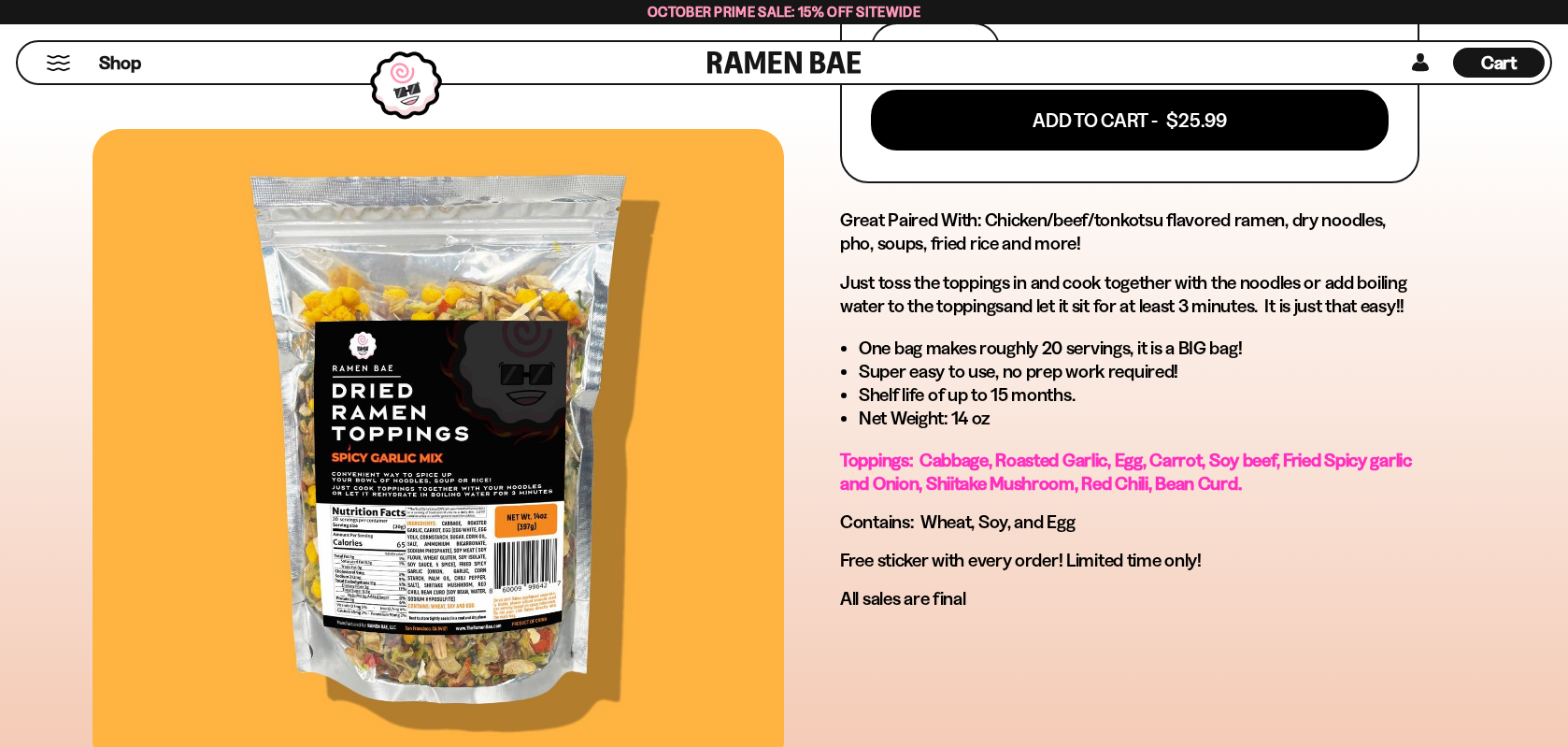
scroll to position [934, 0]
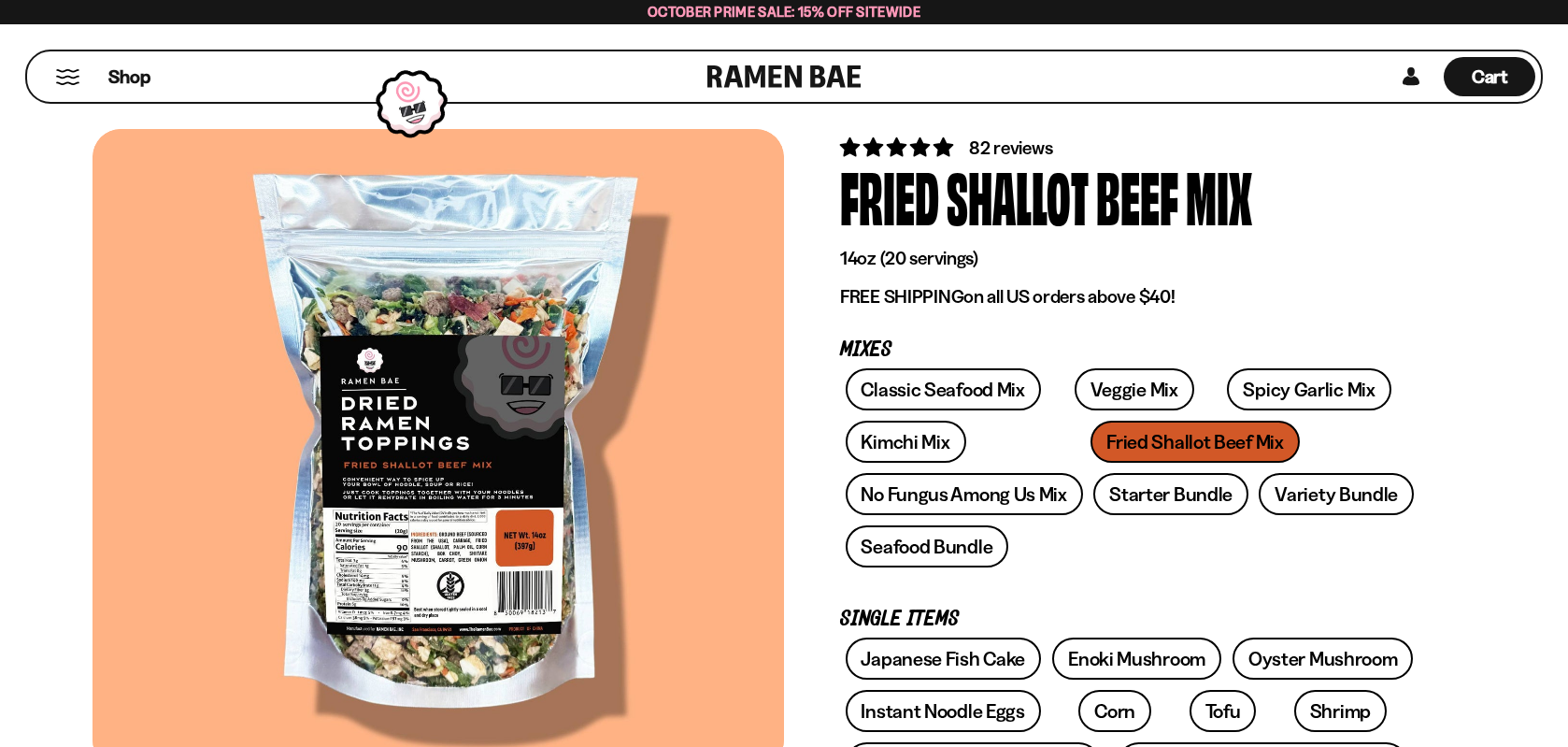
scroll to position [94, 0]
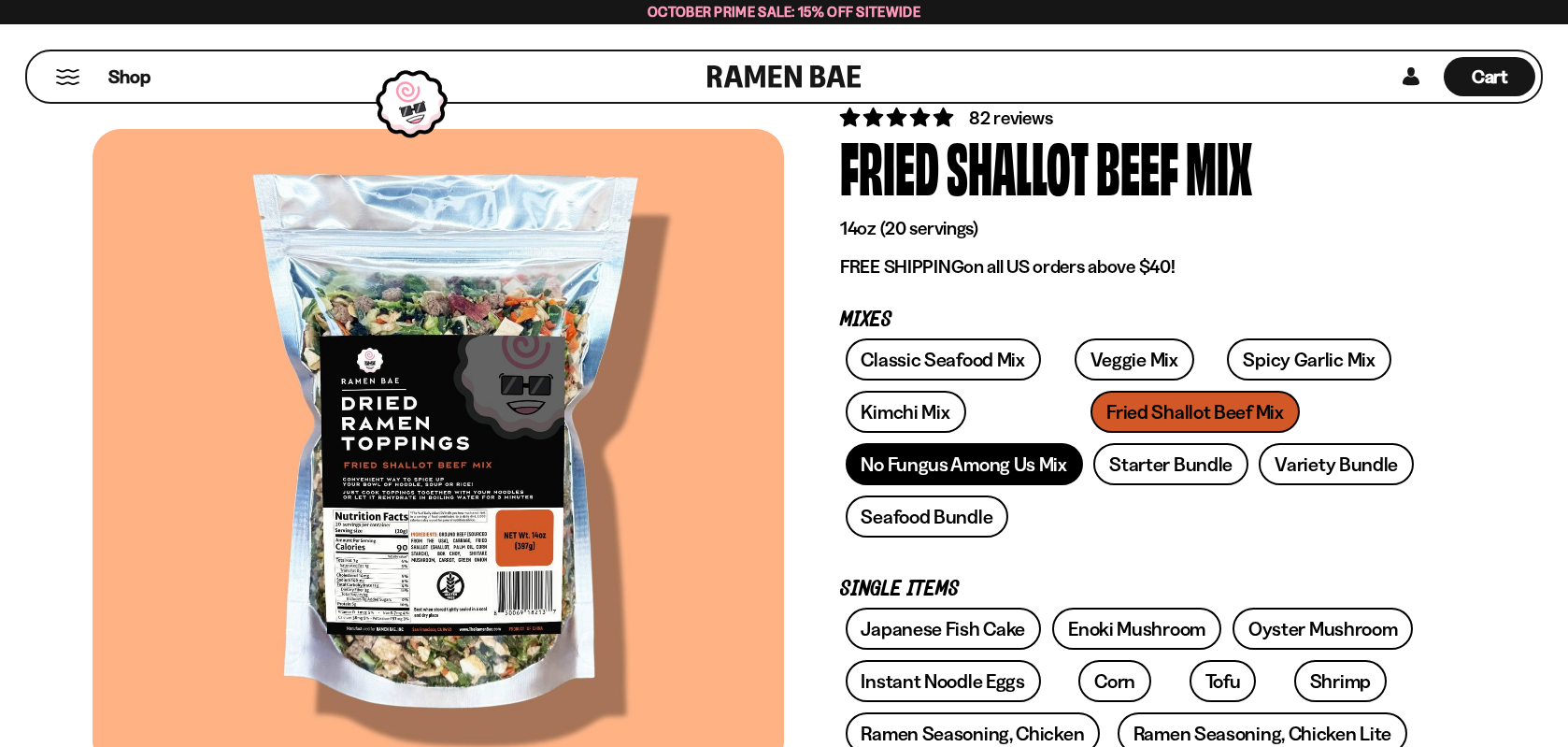
click at [948, 463] on link "No Fungus Among Us Mix" at bounding box center [963, 464] width 237 height 42
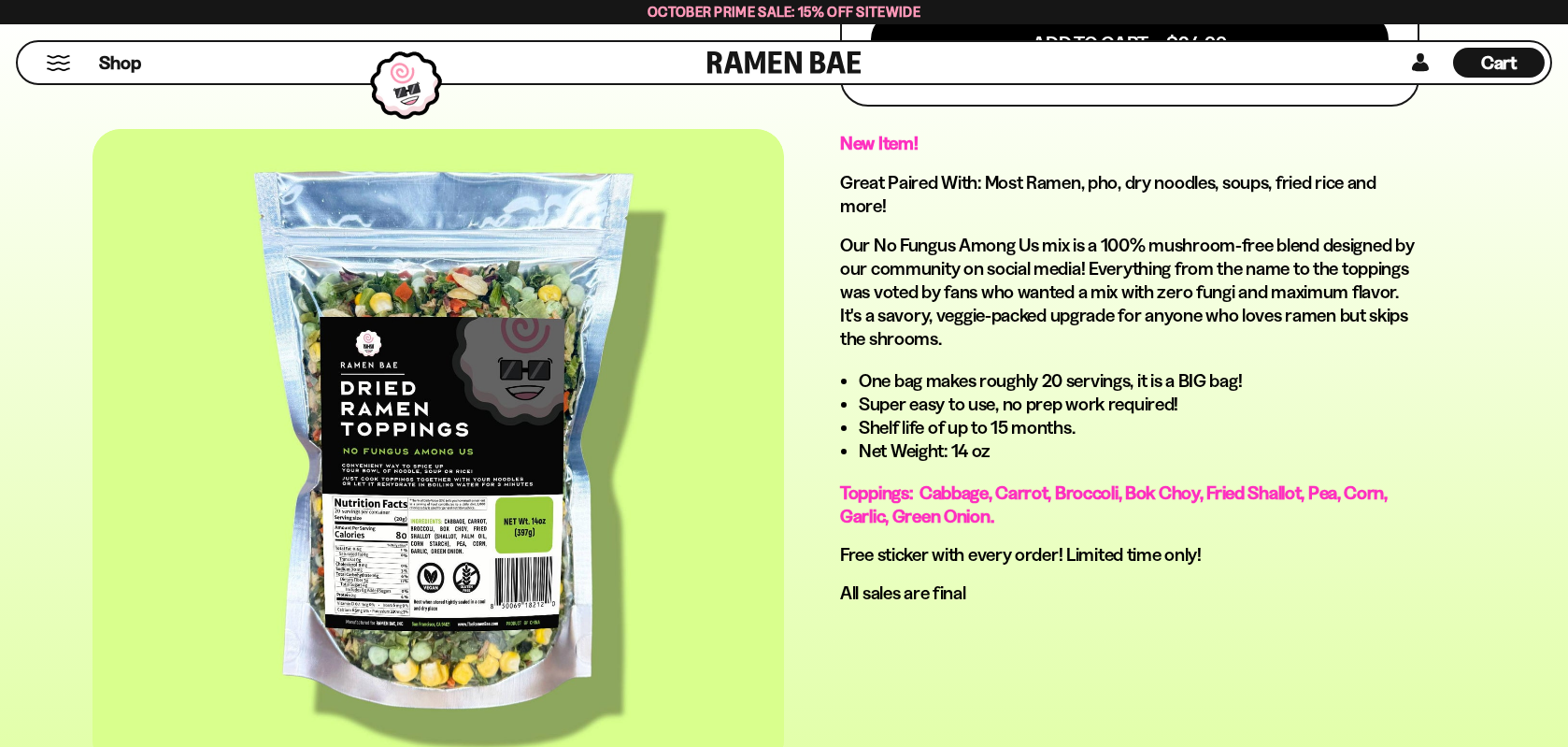
scroll to position [1028, 0]
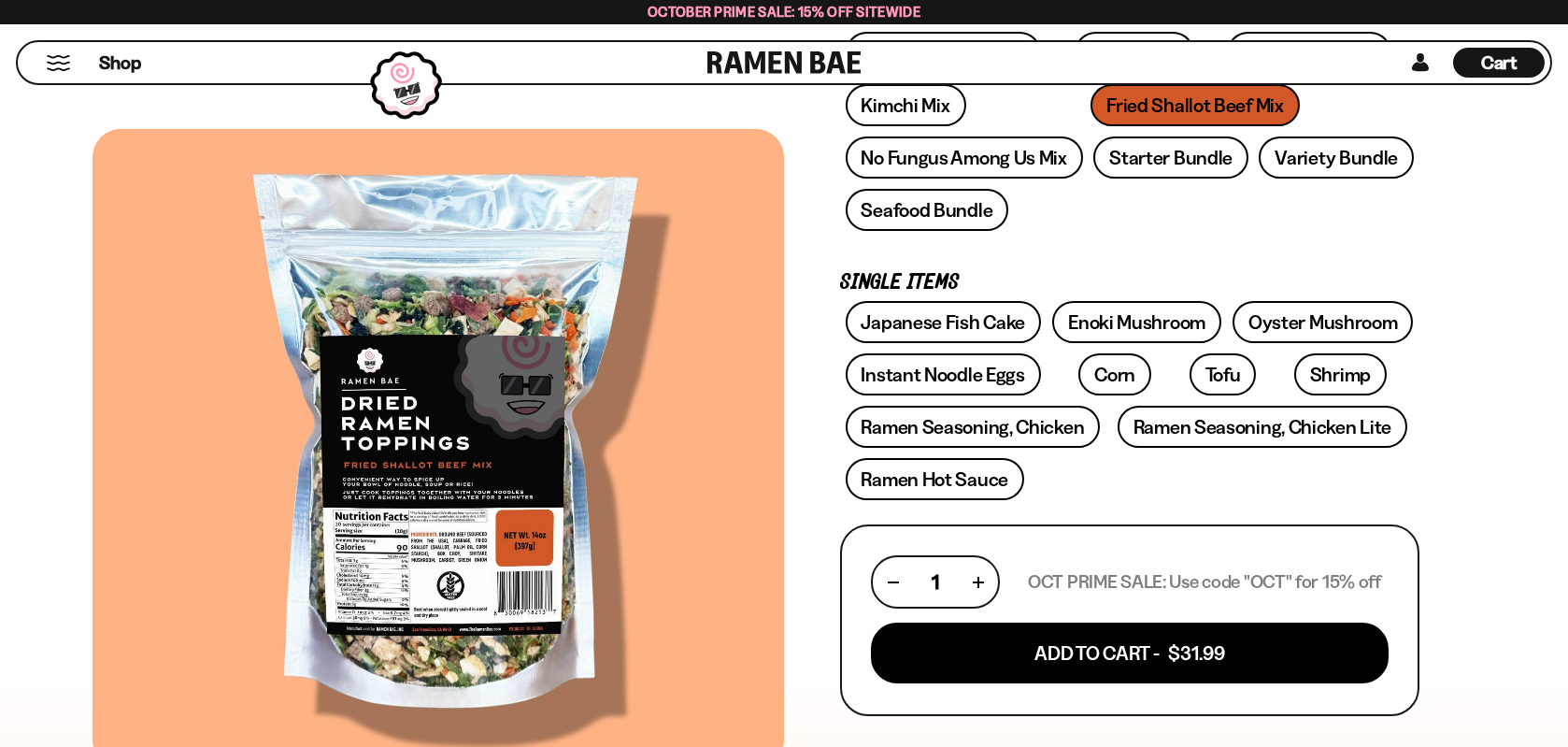
scroll to position [468, 0]
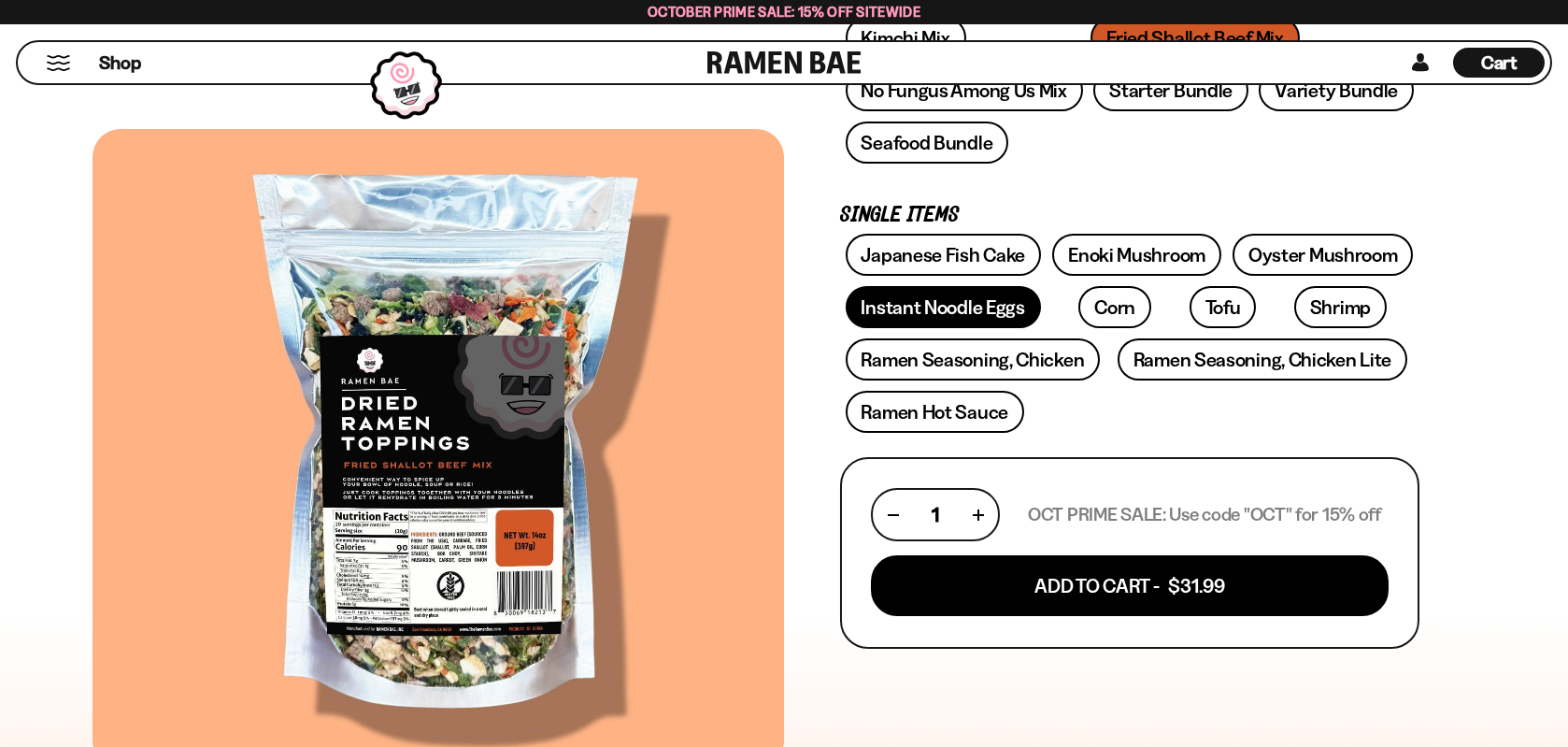
click at [941, 313] on link "Instant Noodle Eggs" at bounding box center [943, 306] width 195 height 42
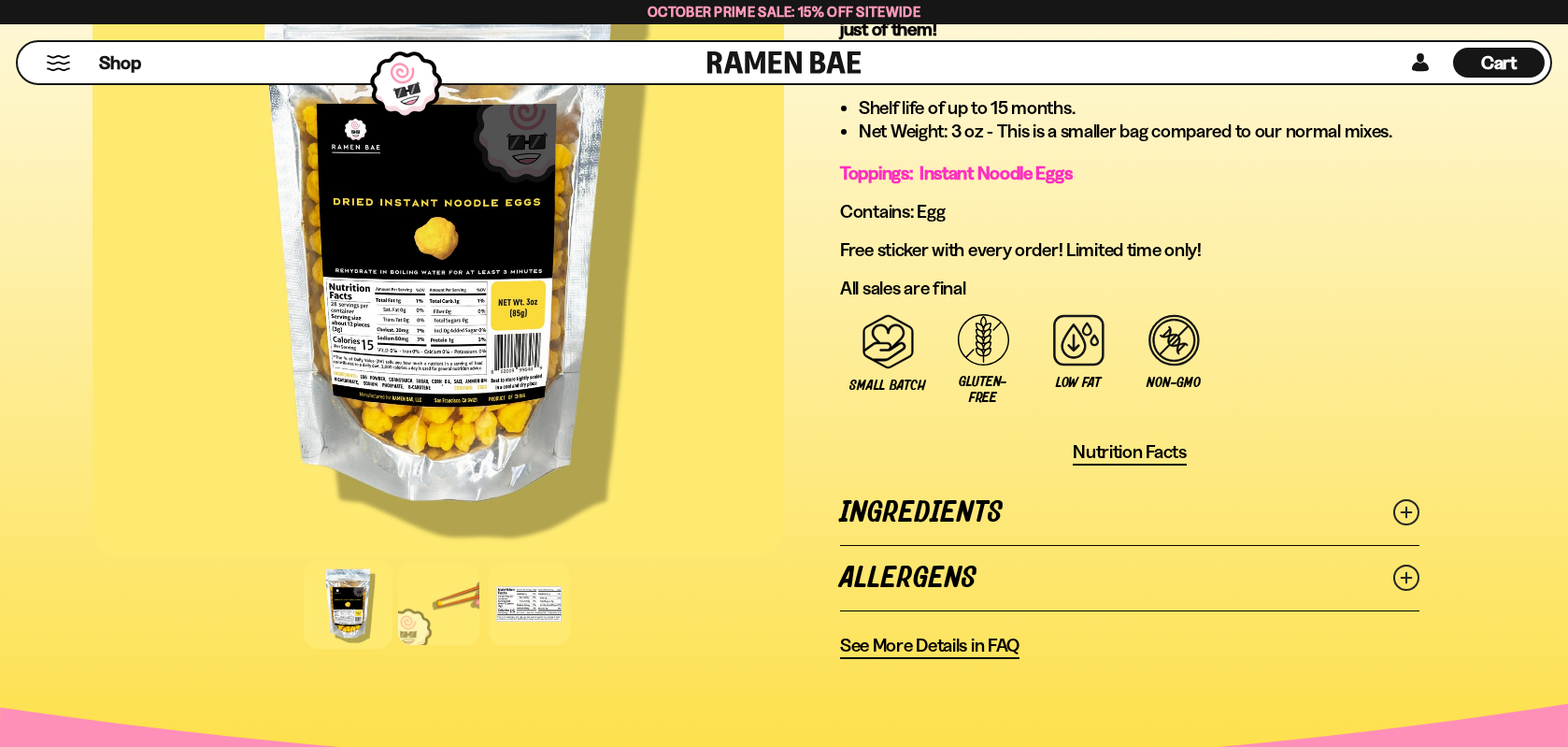
scroll to position [1214, 0]
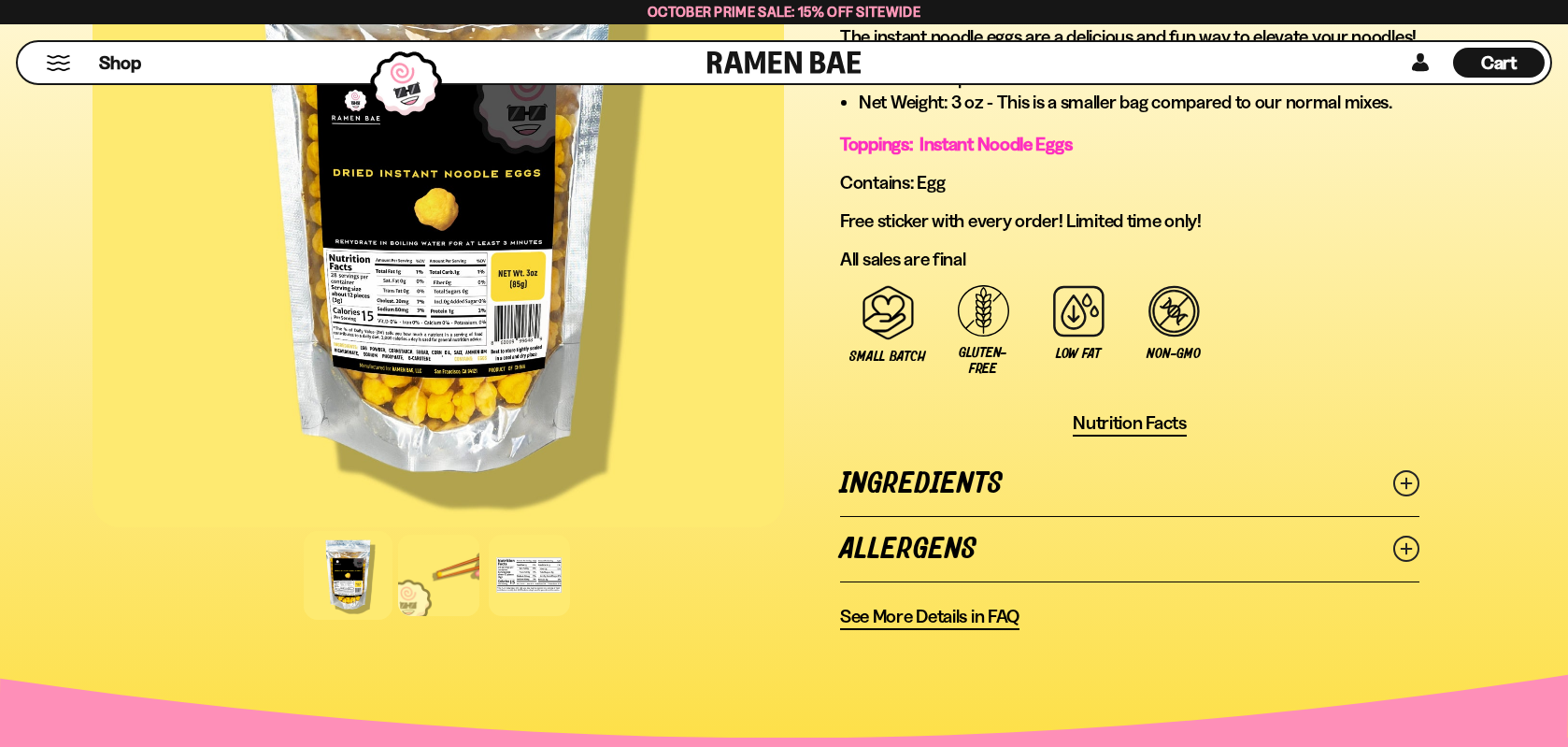
click at [1402, 483] on line at bounding box center [1407, 483] width 9 height 9
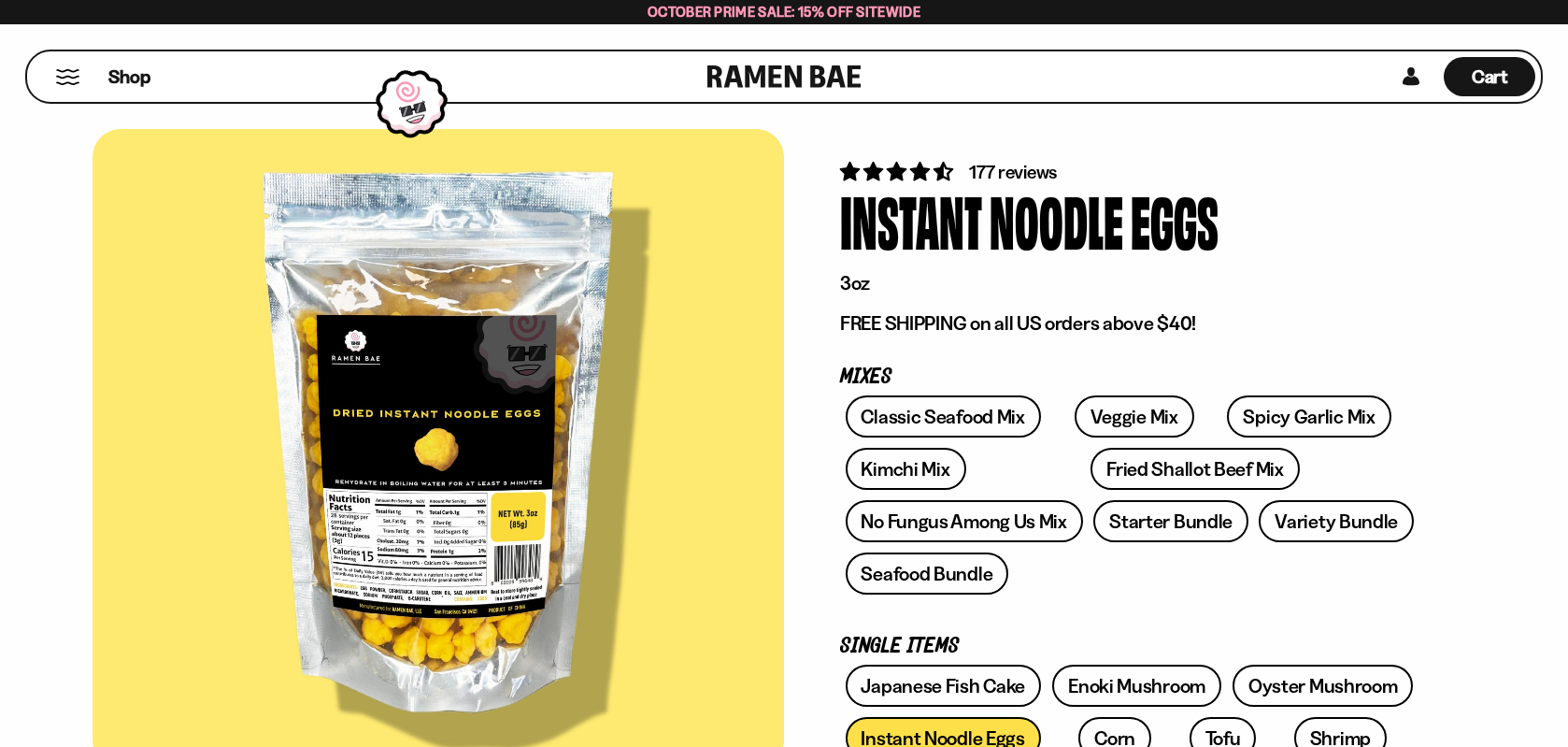
scroll to position [0, 0]
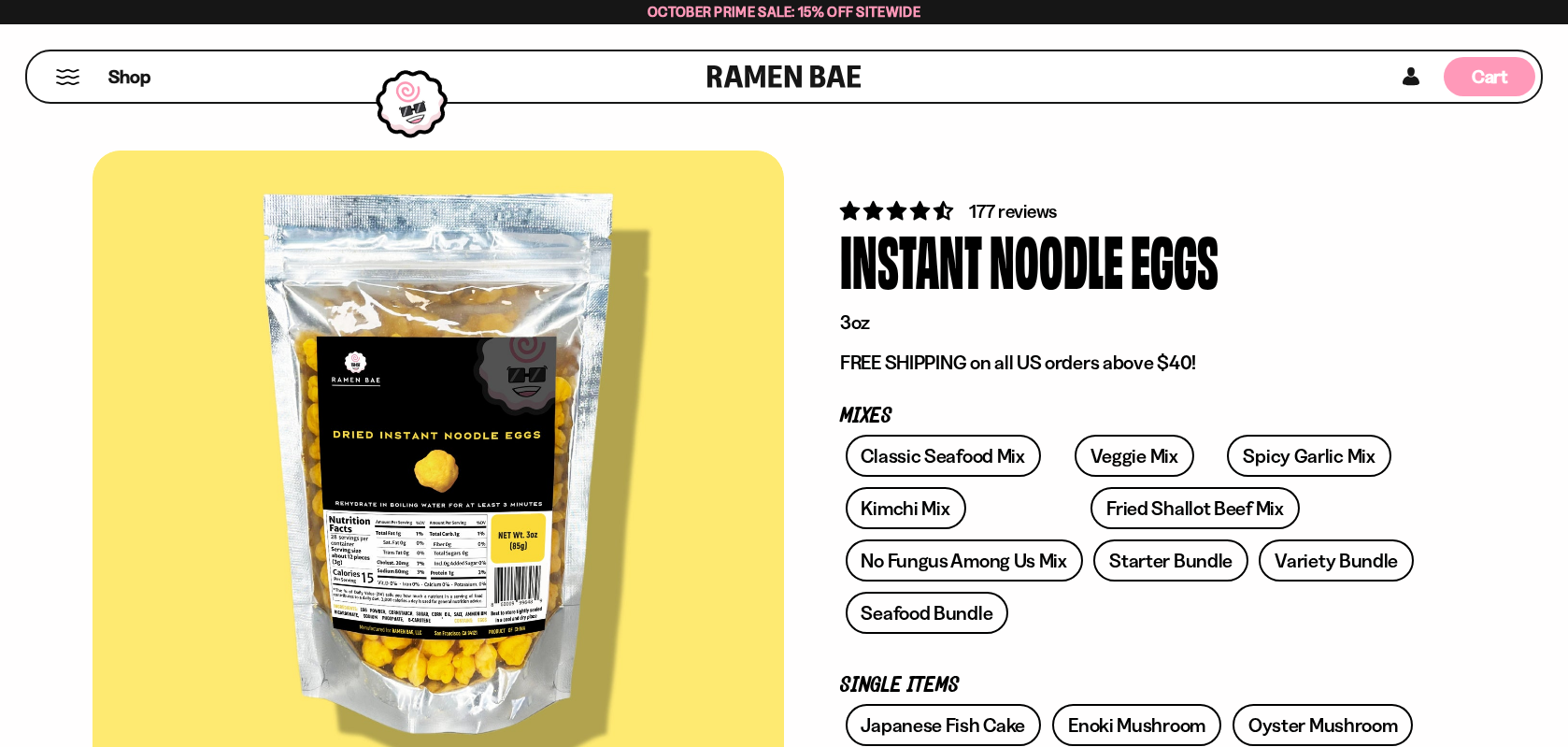
click at [1487, 81] on span "Cart" at bounding box center [1489, 77] width 37 height 22
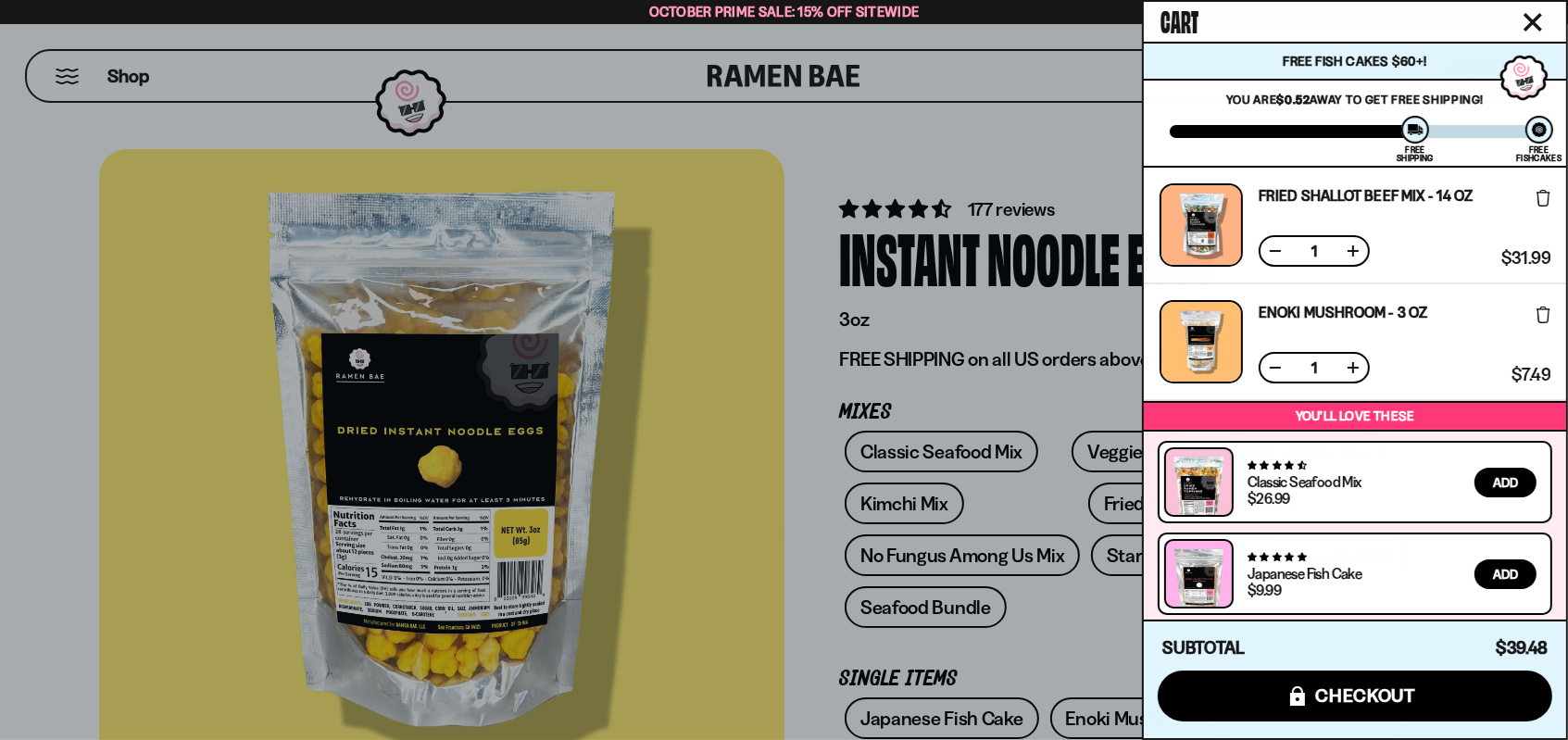
click at [685, 463] on div at bounding box center [784, 370] width 1568 height 740
